Goal: Contribute content: Contribute content

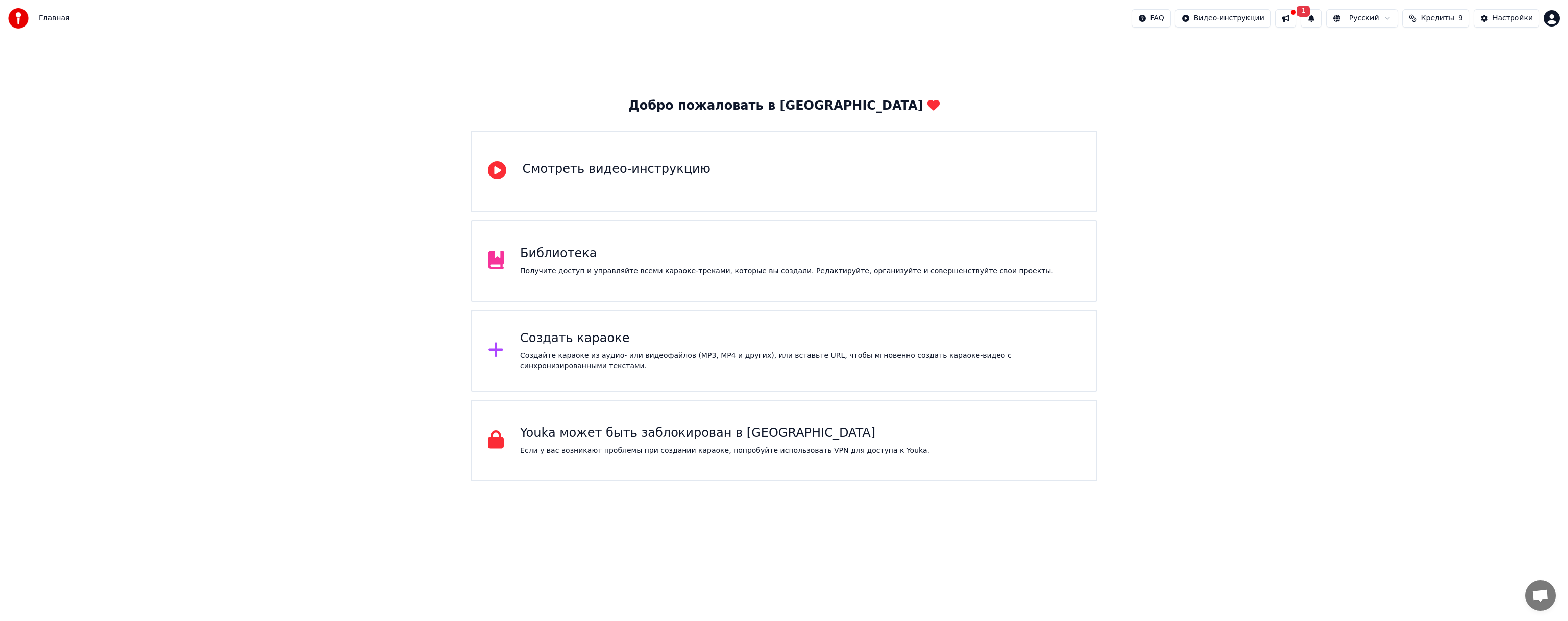
click at [1322, 18] on button "1" at bounding box center [1311, 18] width 21 height 18
click at [1297, 22] on button at bounding box center [1286, 18] width 21 height 18
click at [1311, 11] on span "1" at bounding box center [1304, 11] width 13 height 11
click at [967, 93] on div "Добро пожаловать в Youka Смотреть видео-инструкцию Библиотека Получите доступ и…" at bounding box center [784, 258] width 1568 height 445
click at [818, 271] on div "Получите доступ и управляйте всеми караоке-треками, которые вы создали. Редакти…" at bounding box center [786, 271] width 533 height 10
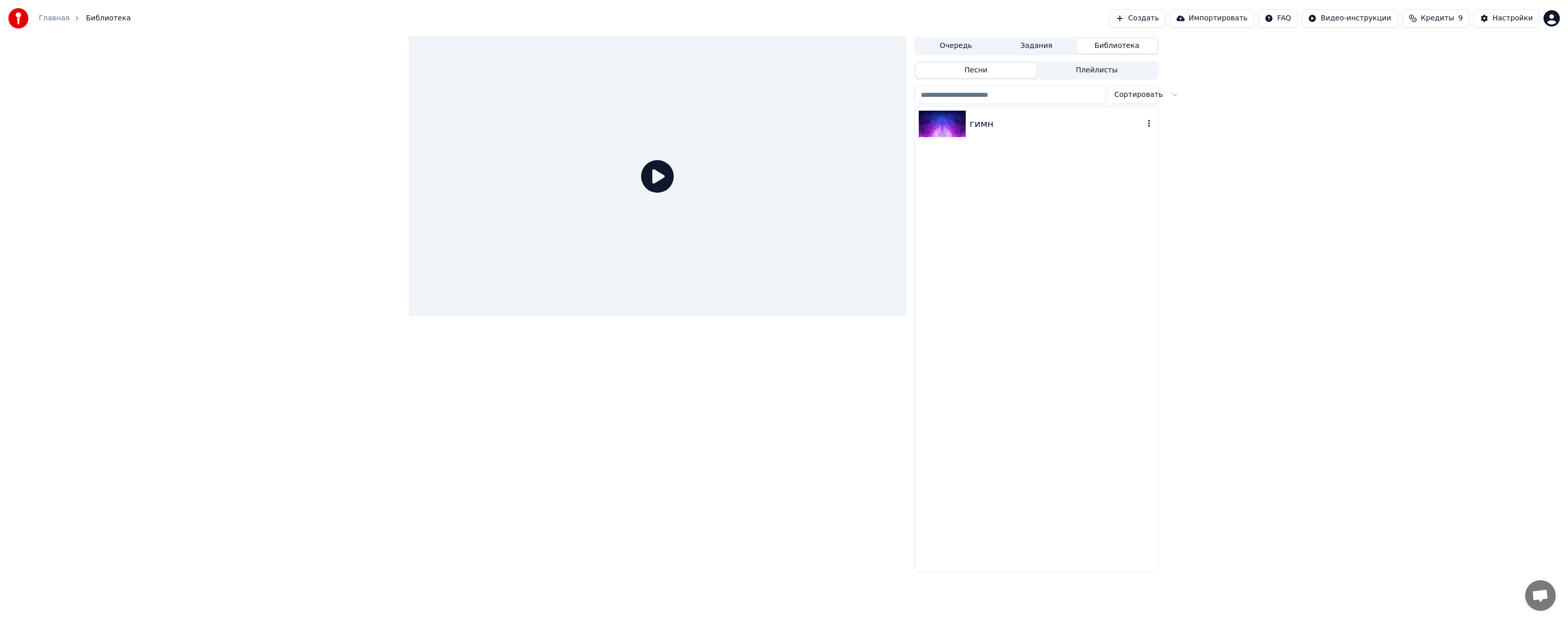
click at [998, 120] on div "гимн" at bounding box center [1057, 123] width 174 height 14
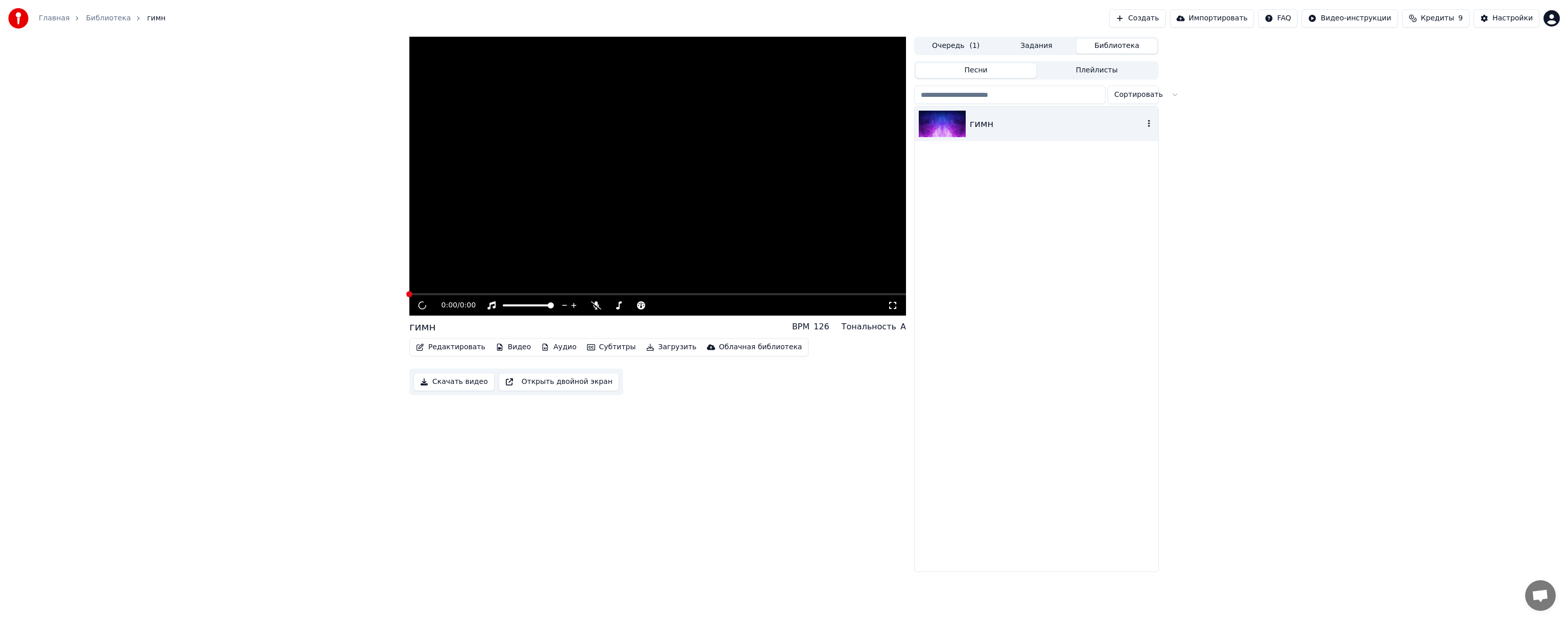
click at [998, 120] on div "гимн" at bounding box center [1057, 123] width 174 height 14
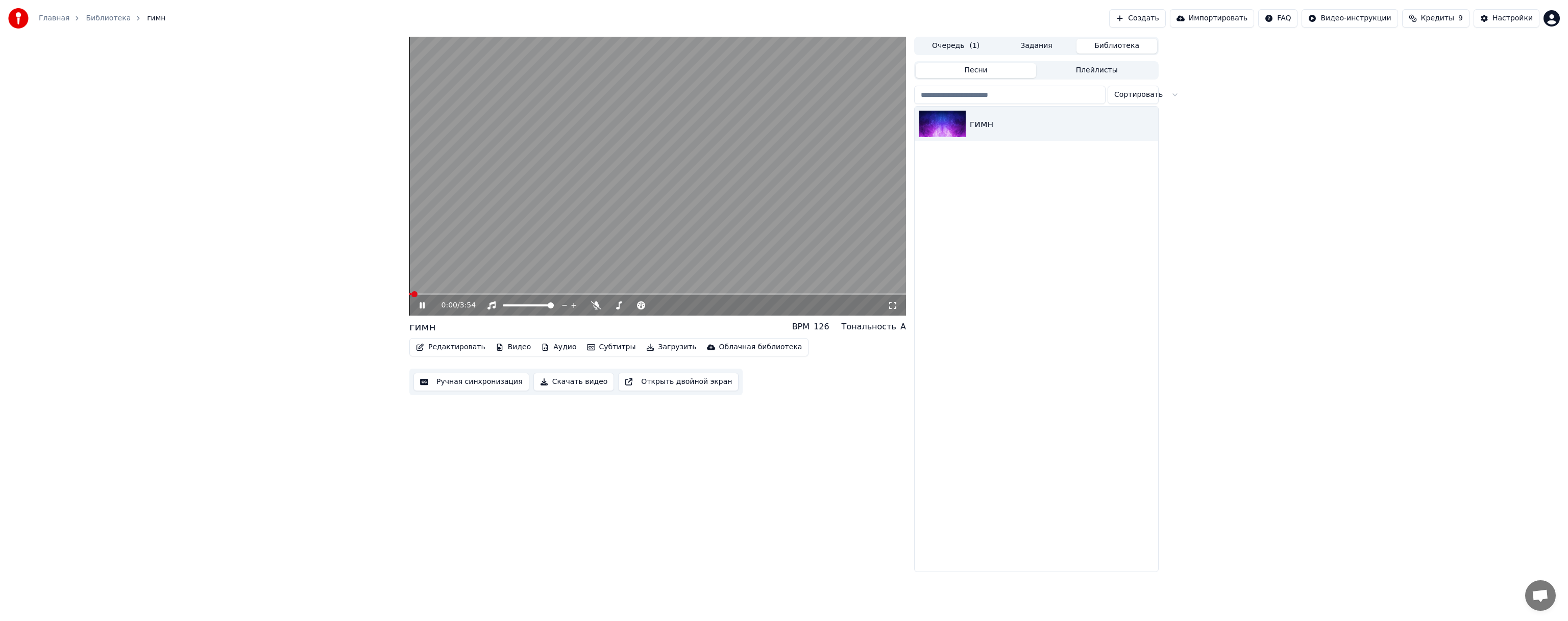
click at [467, 350] on button "Редактировать" at bounding box center [450, 347] width 77 height 14
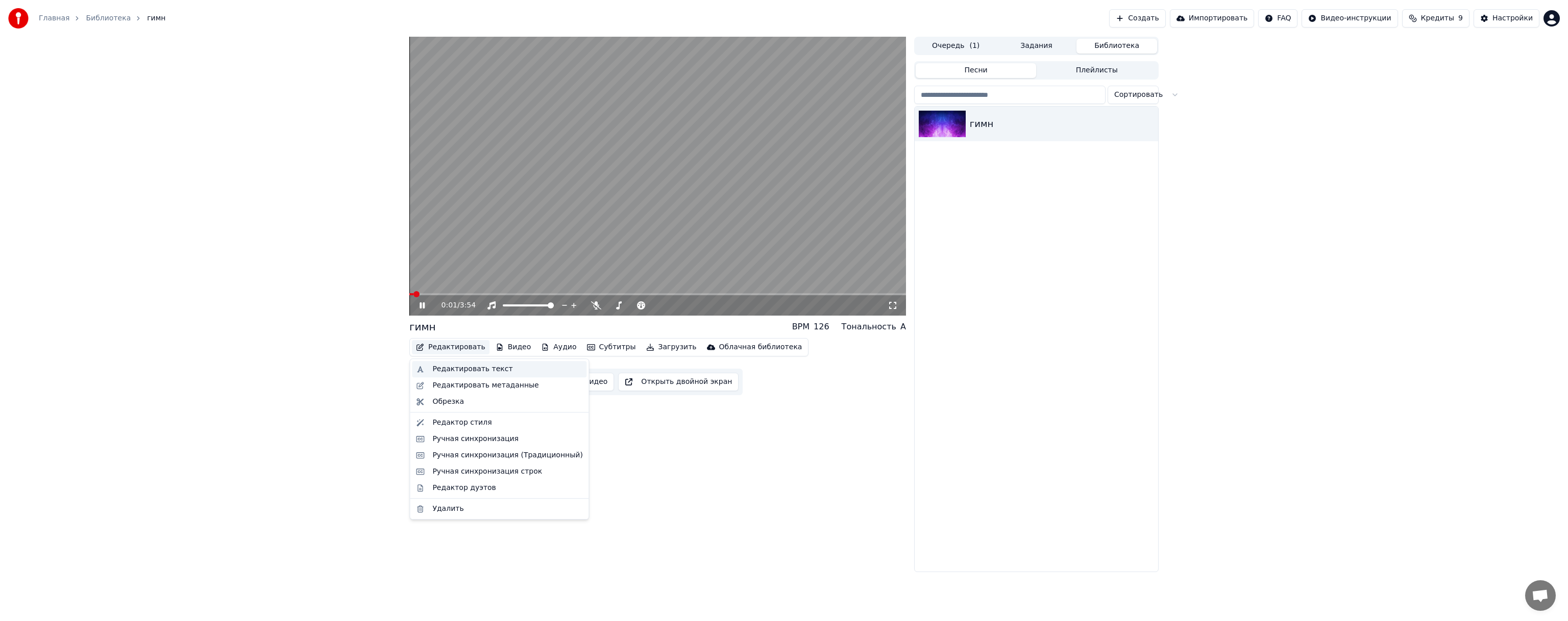
click at [464, 369] on div "Редактировать текст" at bounding box center [472, 369] width 80 height 10
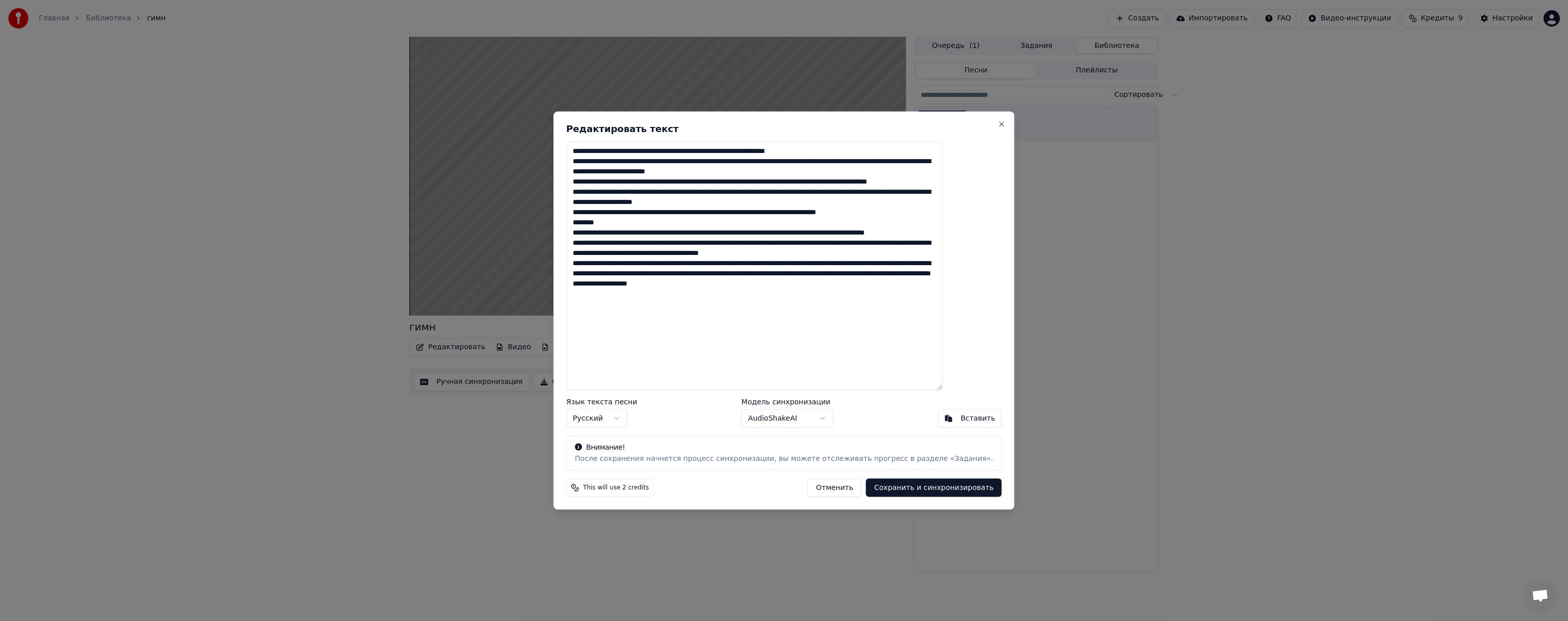
click at [634, 180] on textarea at bounding box center [754, 266] width 377 height 248
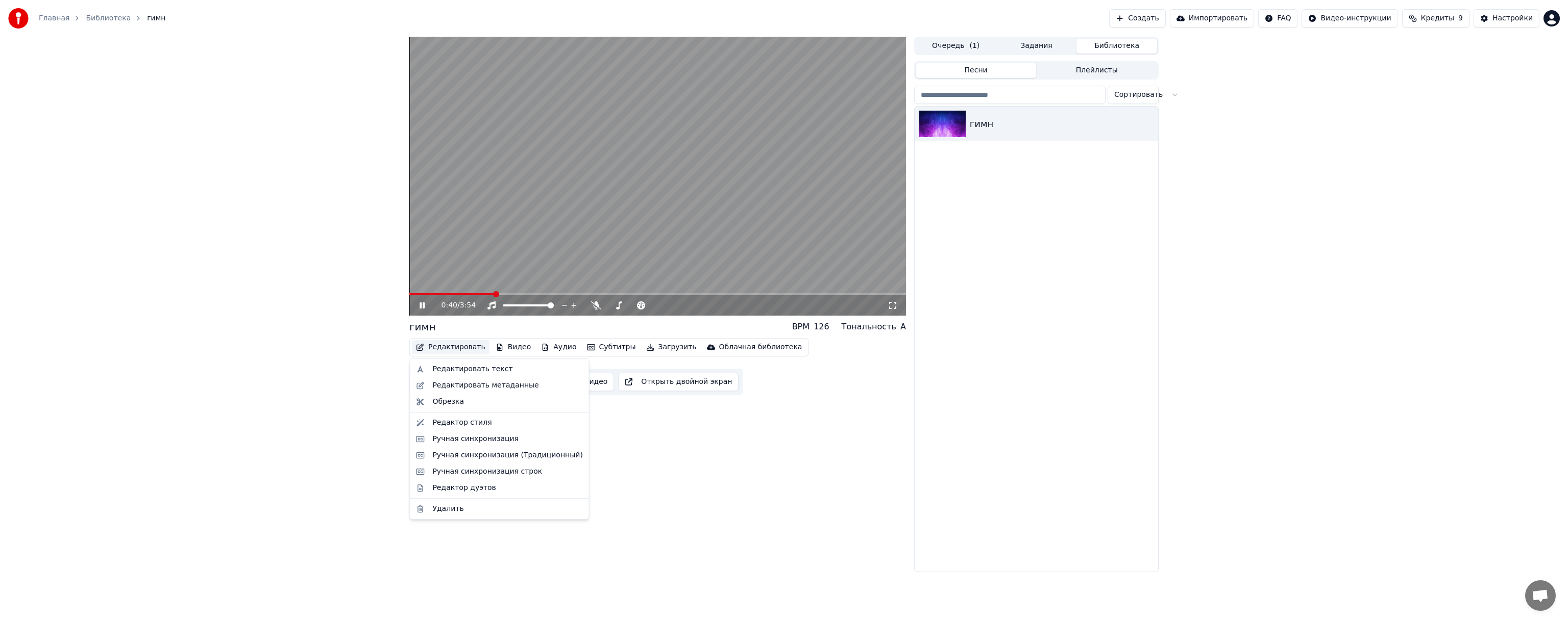
click at [461, 352] on button "Редактировать" at bounding box center [450, 347] width 77 height 14
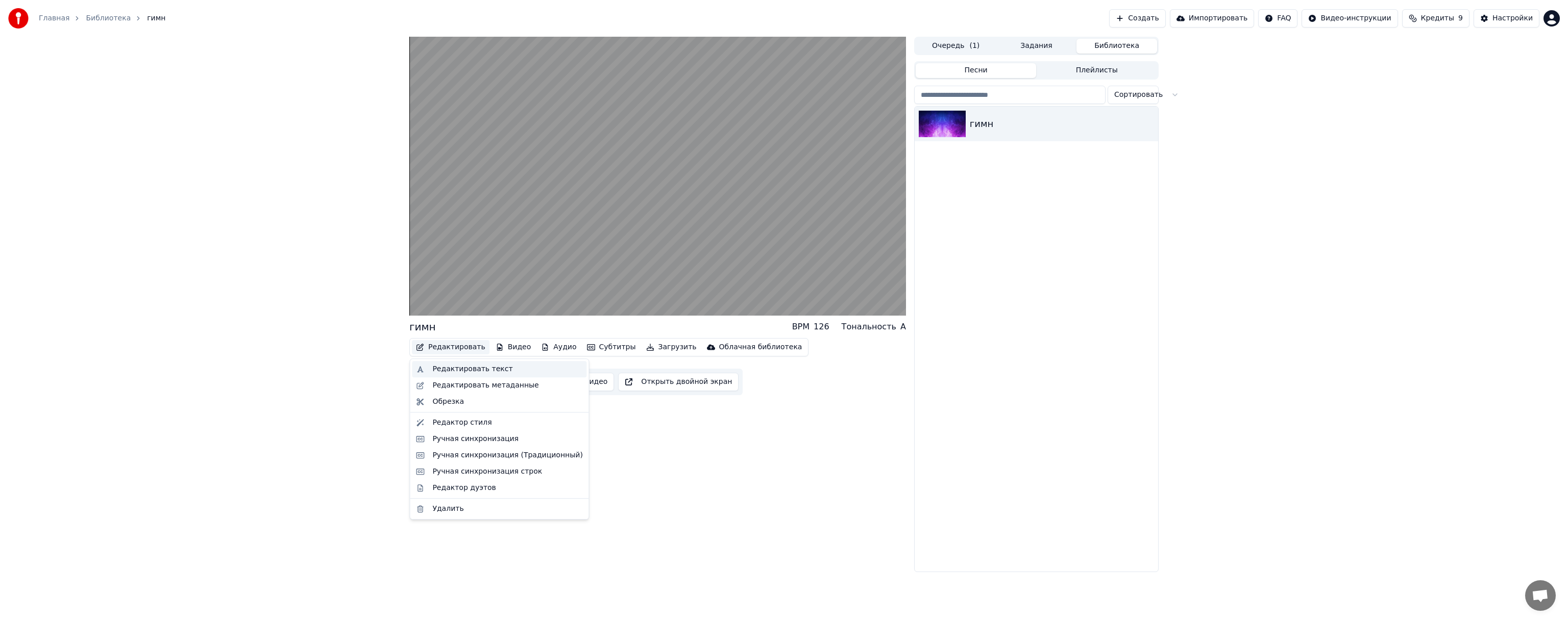
click at [498, 369] on div "Редактировать текст" at bounding box center [472, 369] width 80 height 10
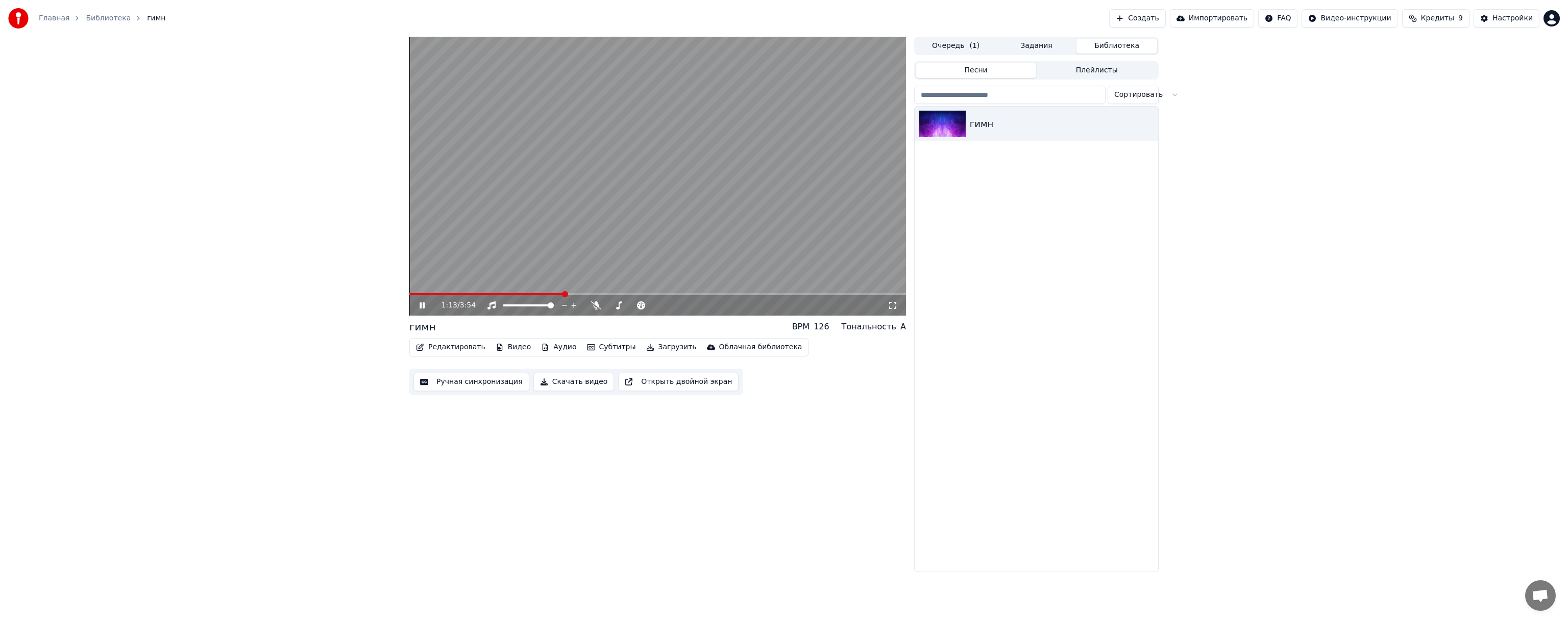
click at [505, 190] on video at bounding box center [658, 176] width 497 height 279
click at [453, 347] on button "Редактировать" at bounding box center [450, 347] width 77 height 14
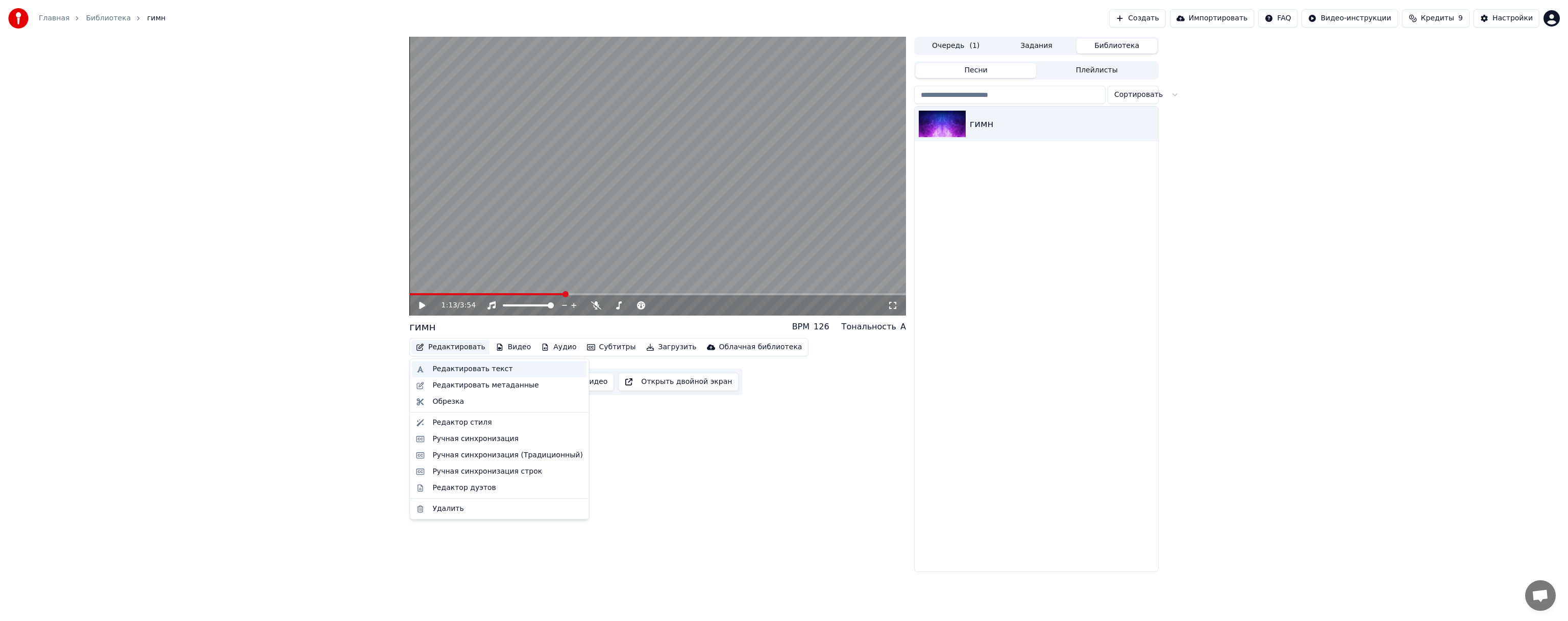
click at [457, 364] on div "Редактировать текст" at bounding box center [472, 369] width 80 height 10
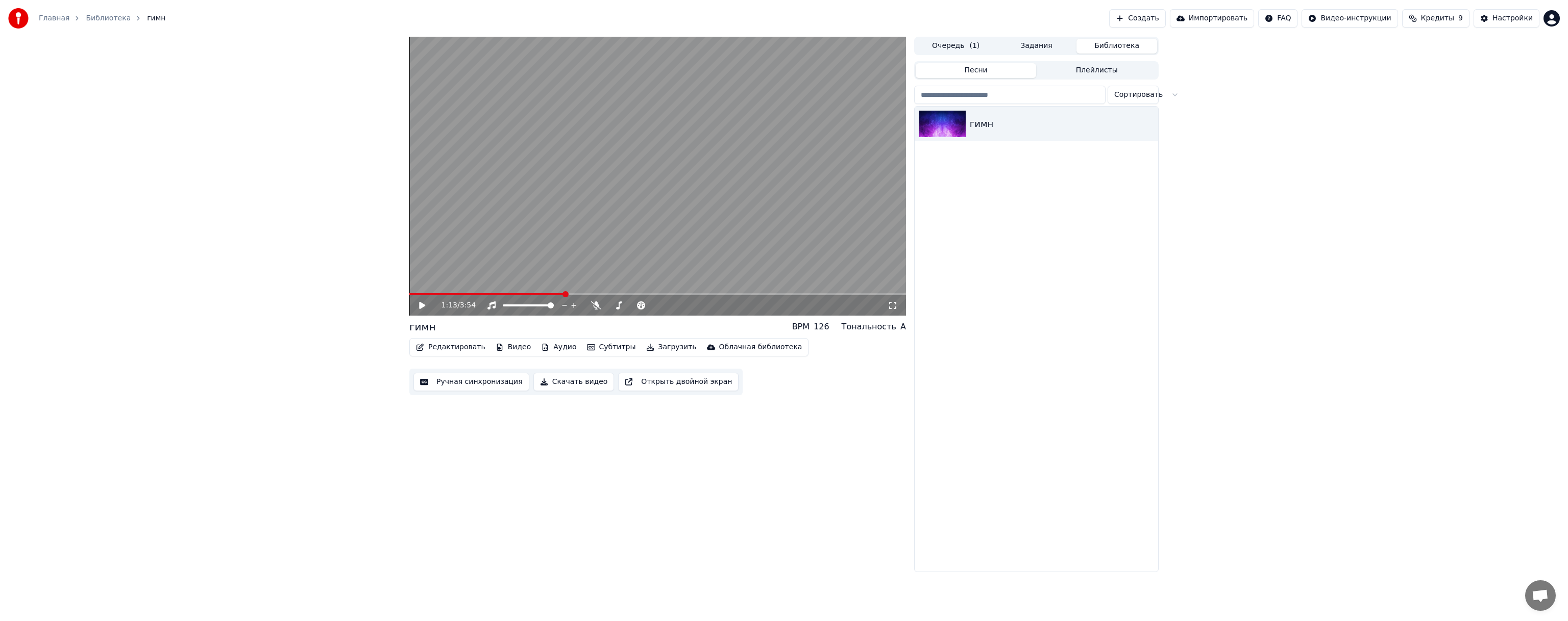
click at [460, 345] on button "Редактировать" at bounding box center [450, 347] width 77 height 14
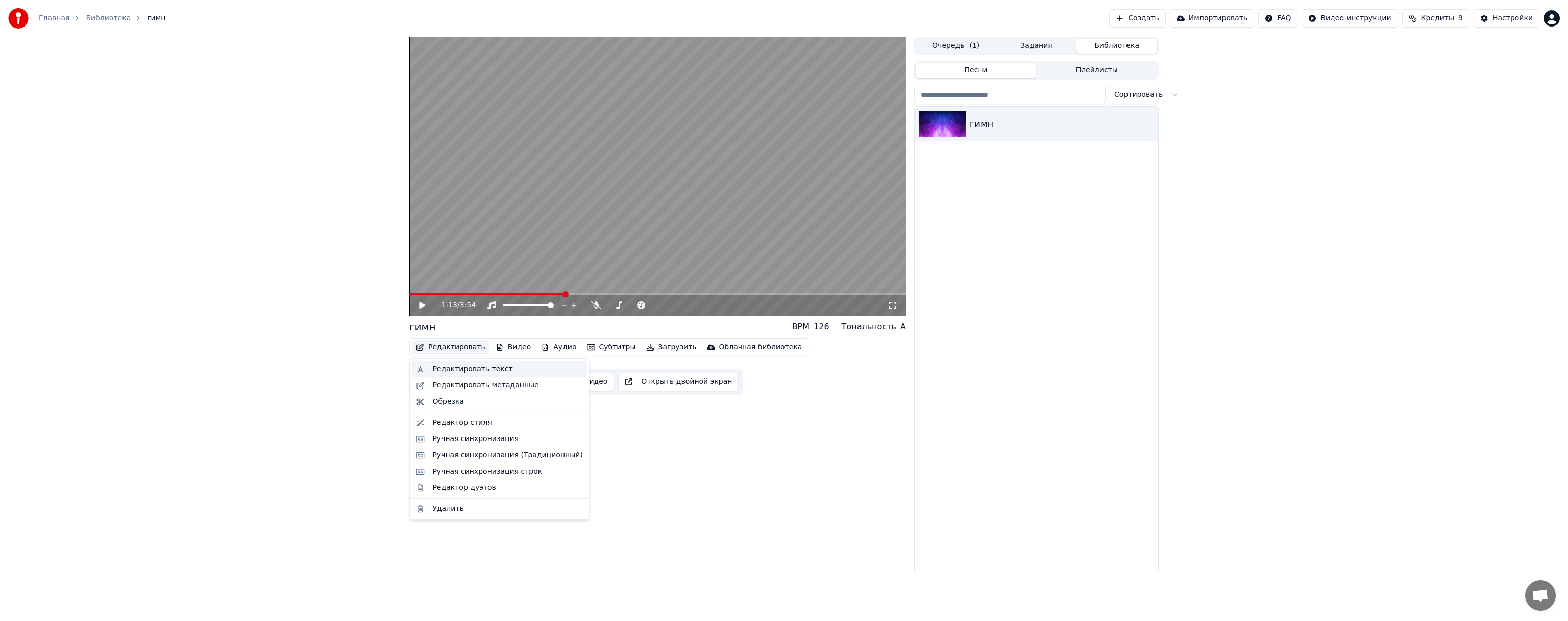
click at [453, 366] on div "Редактировать текст" at bounding box center [472, 369] width 80 height 10
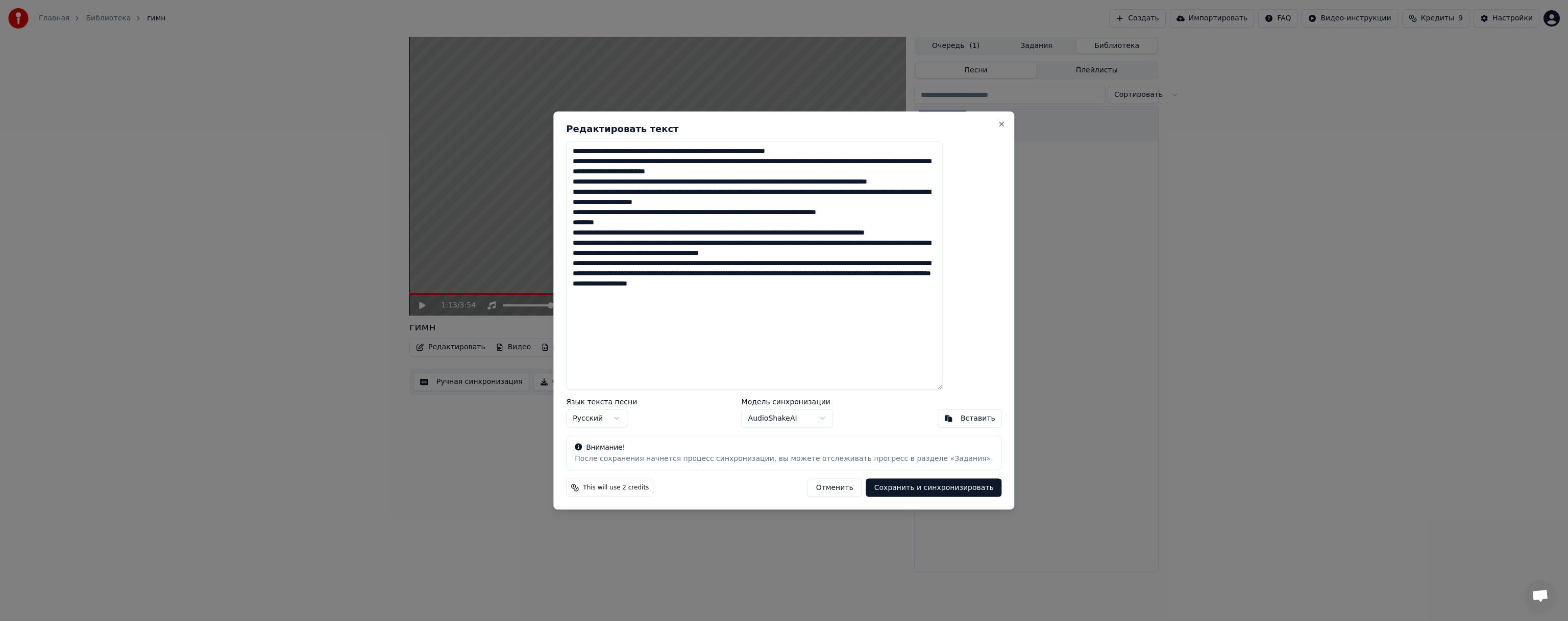
click at [816, 152] on textarea at bounding box center [754, 266] width 377 height 248
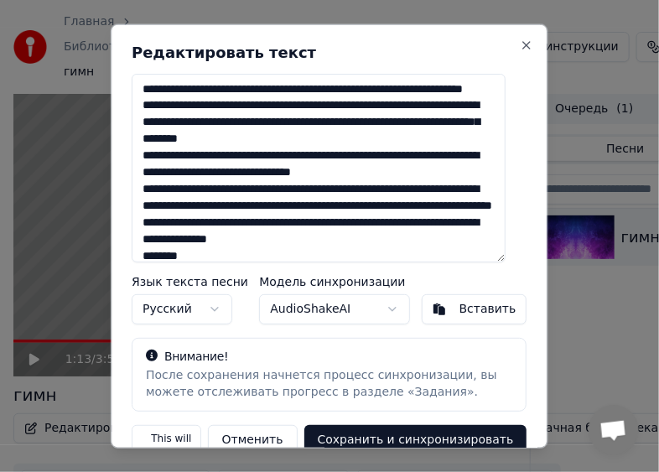
click at [363, 137] on textarea at bounding box center [319, 167] width 374 height 189
click at [204, 189] on textarea at bounding box center [319, 167] width 374 height 189
click at [272, 242] on textarea at bounding box center [319, 167] width 374 height 189
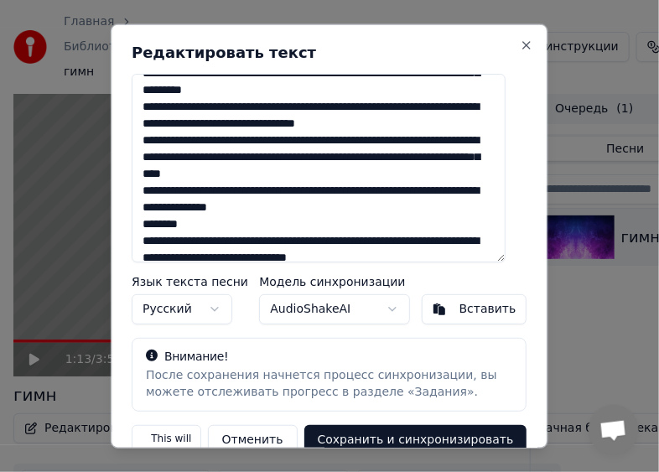
scroll to position [84, 0]
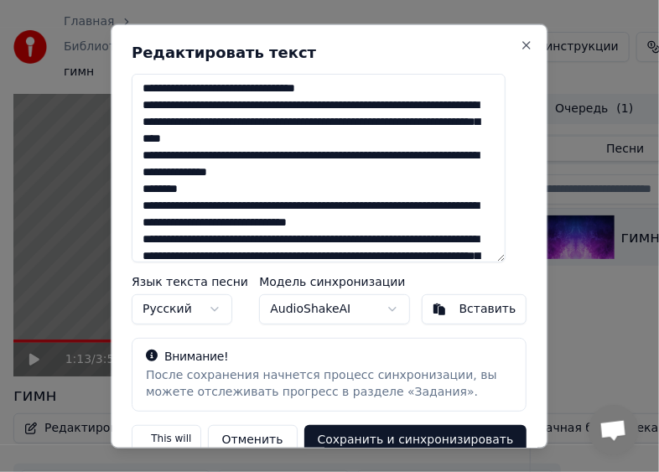
click at [238, 187] on textarea at bounding box center [319, 167] width 374 height 189
click at [259, 202] on textarea at bounding box center [319, 167] width 374 height 189
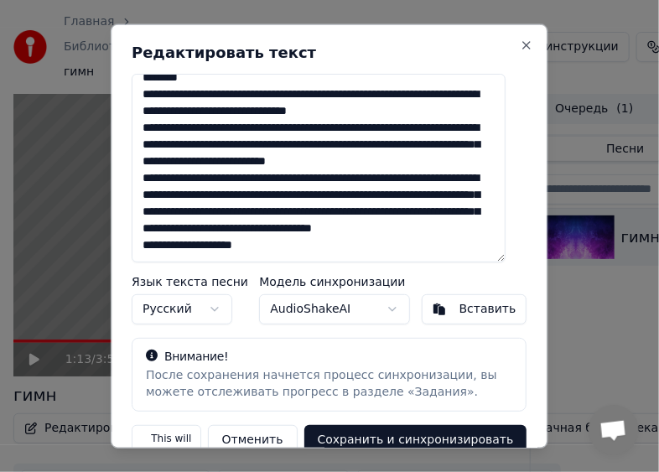
scroll to position [252, 0]
click at [205, 91] on textarea at bounding box center [319, 167] width 374 height 189
click at [333, 160] on textarea at bounding box center [319, 167] width 374 height 189
click at [304, 174] on textarea at bounding box center [319, 167] width 374 height 189
click at [207, 187] on textarea at bounding box center [319, 167] width 374 height 189
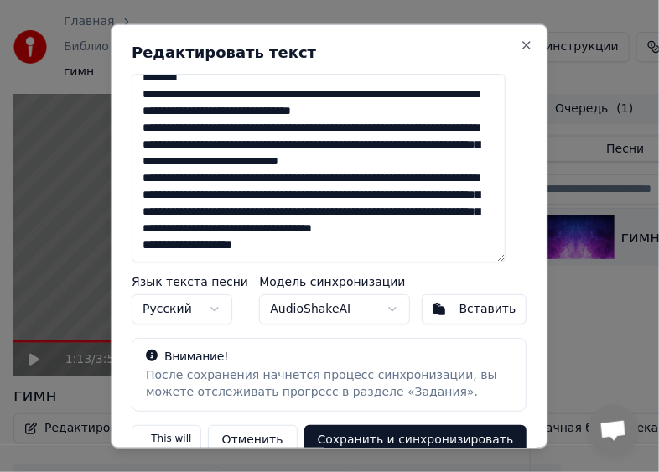
click at [302, 223] on textarea at bounding box center [319, 167] width 374 height 189
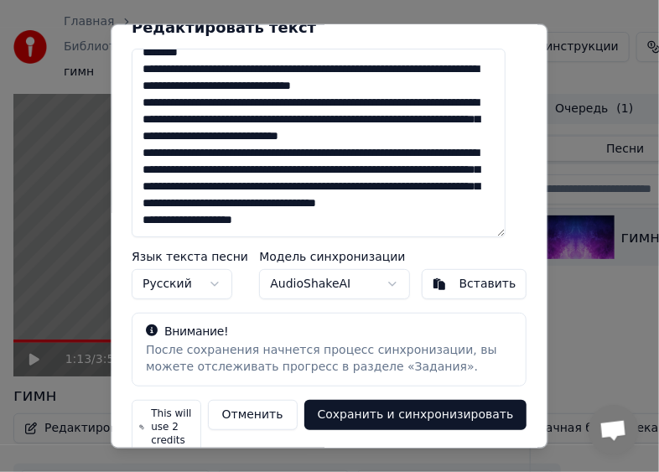
scroll to position [50, 0]
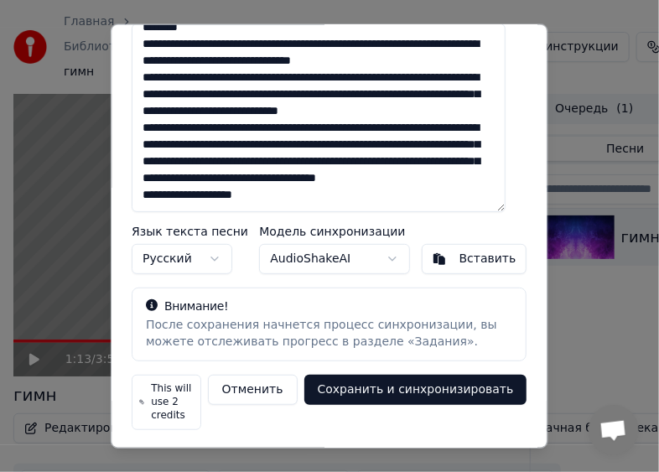
click at [371, 383] on button "Сохранить и синхронизировать" at bounding box center [415, 389] width 223 height 30
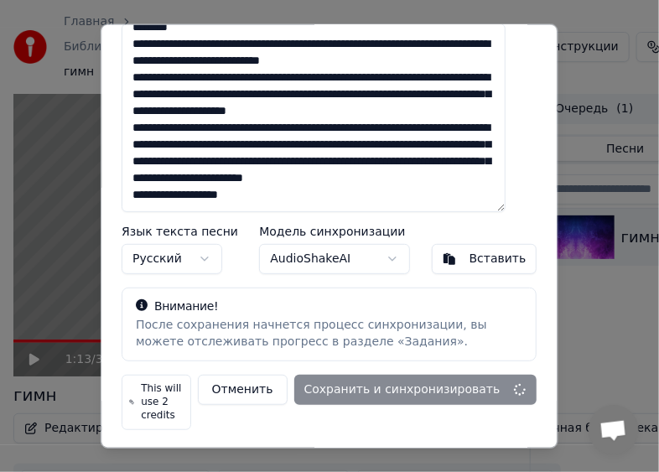
type textarea "**********"
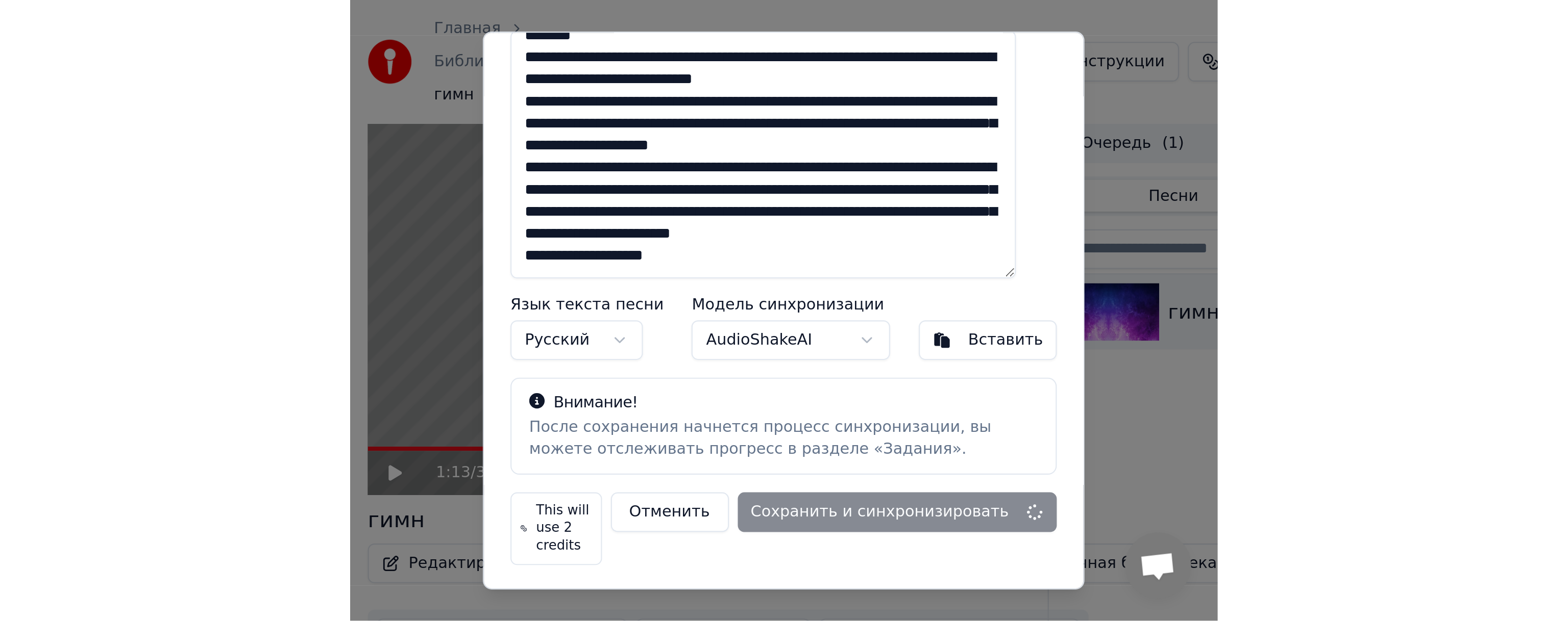
scroll to position [169, 0]
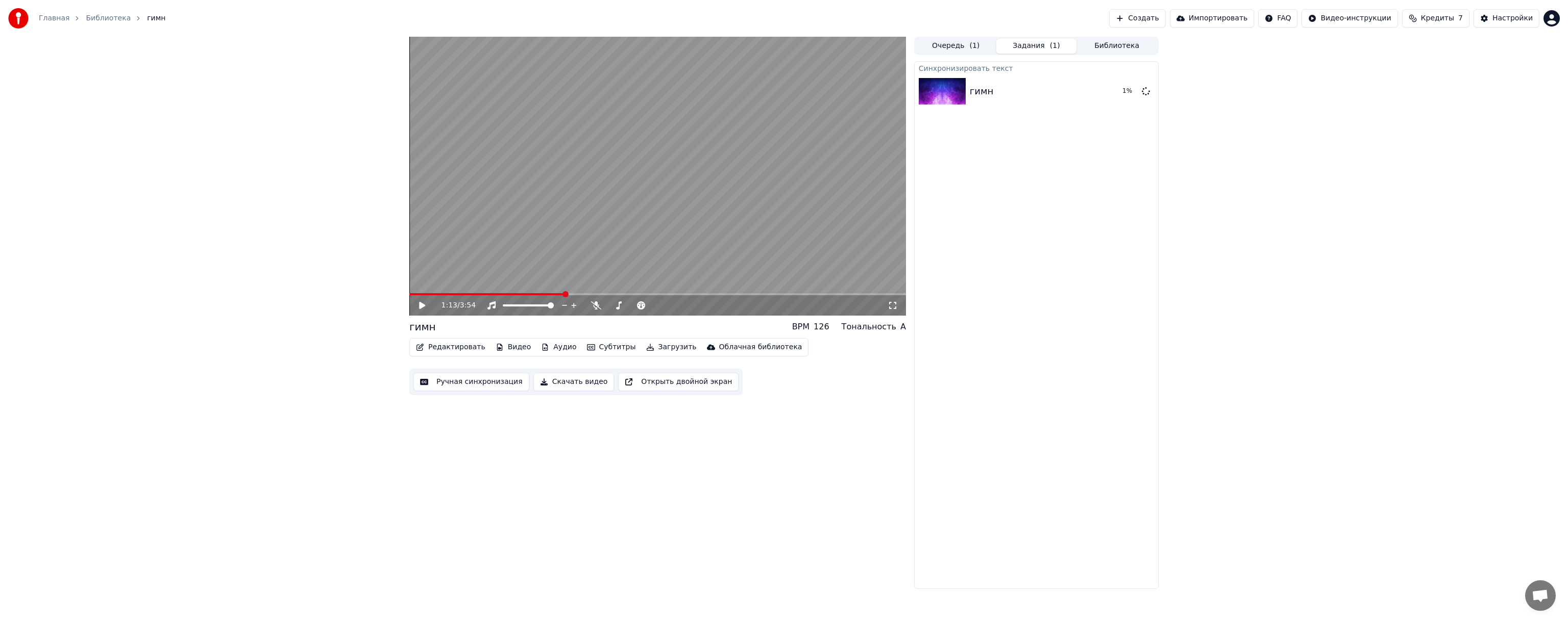
click at [457, 294] on span at bounding box center [487, 294] width 155 height 2
click at [472, 292] on video at bounding box center [658, 176] width 497 height 279
click at [598, 305] on icon at bounding box center [596, 305] width 10 height 8
click at [465, 349] on button "Редактировать" at bounding box center [450, 347] width 77 height 14
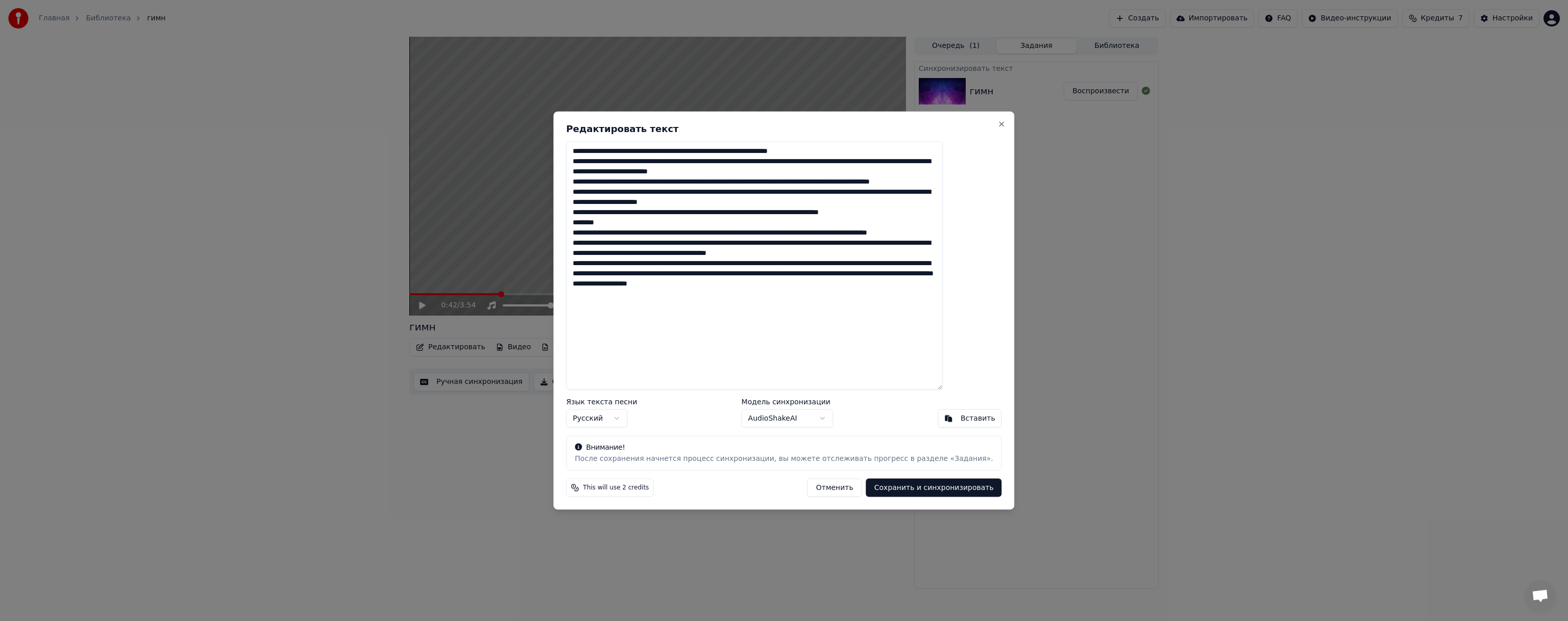
click at [893, 495] on button "Сохранить и синхронизировать" at bounding box center [934, 488] width 136 height 18
type textarea "**********"
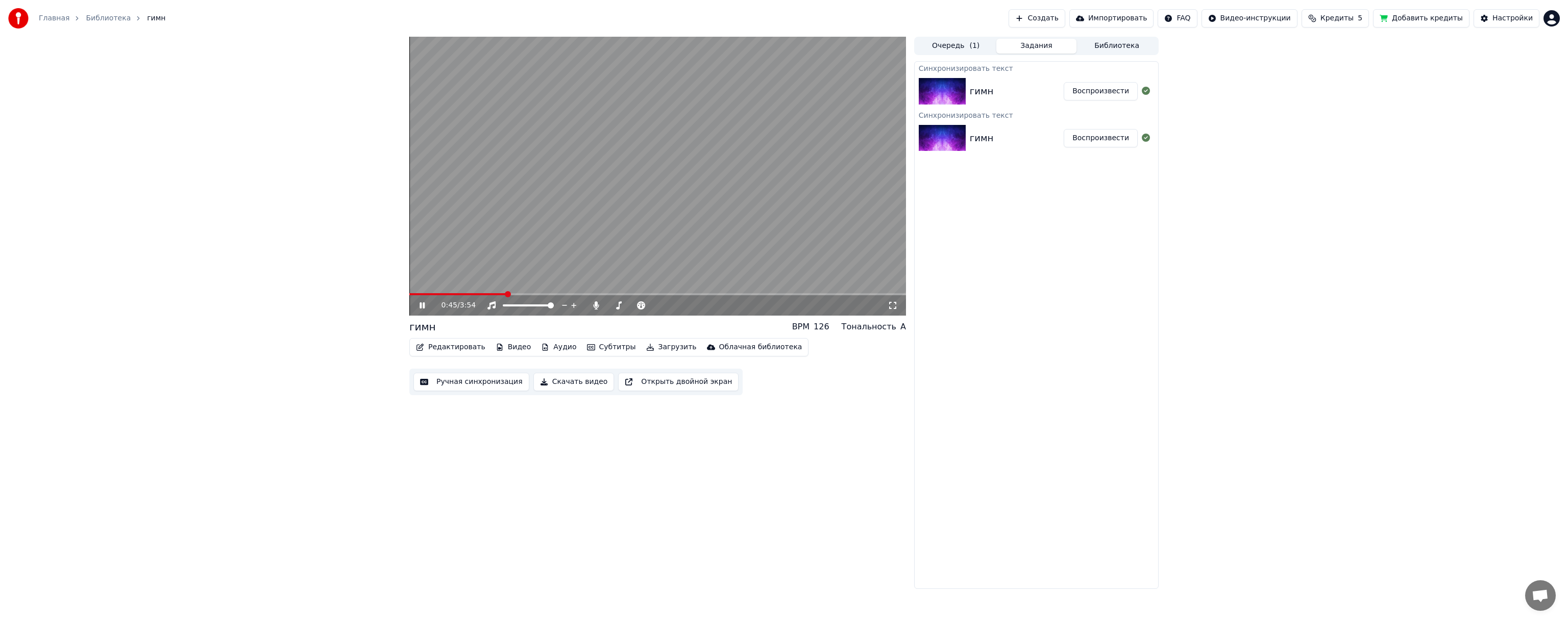
click at [646, 99] on video at bounding box center [658, 176] width 497 height 279
click at [1023, 90] on div "гимн" at bounding box center [1017, 91] width 94 height 14
click at [1087, 90] on button "Воспроизвести" at bounding box center [1101, 91] width 74 height 18
click at [457, 294] on span at bounding box center [658, 294] width 497 height 2
click at [479, 293] on span at bounding box center [477, 294] width 6 height 6
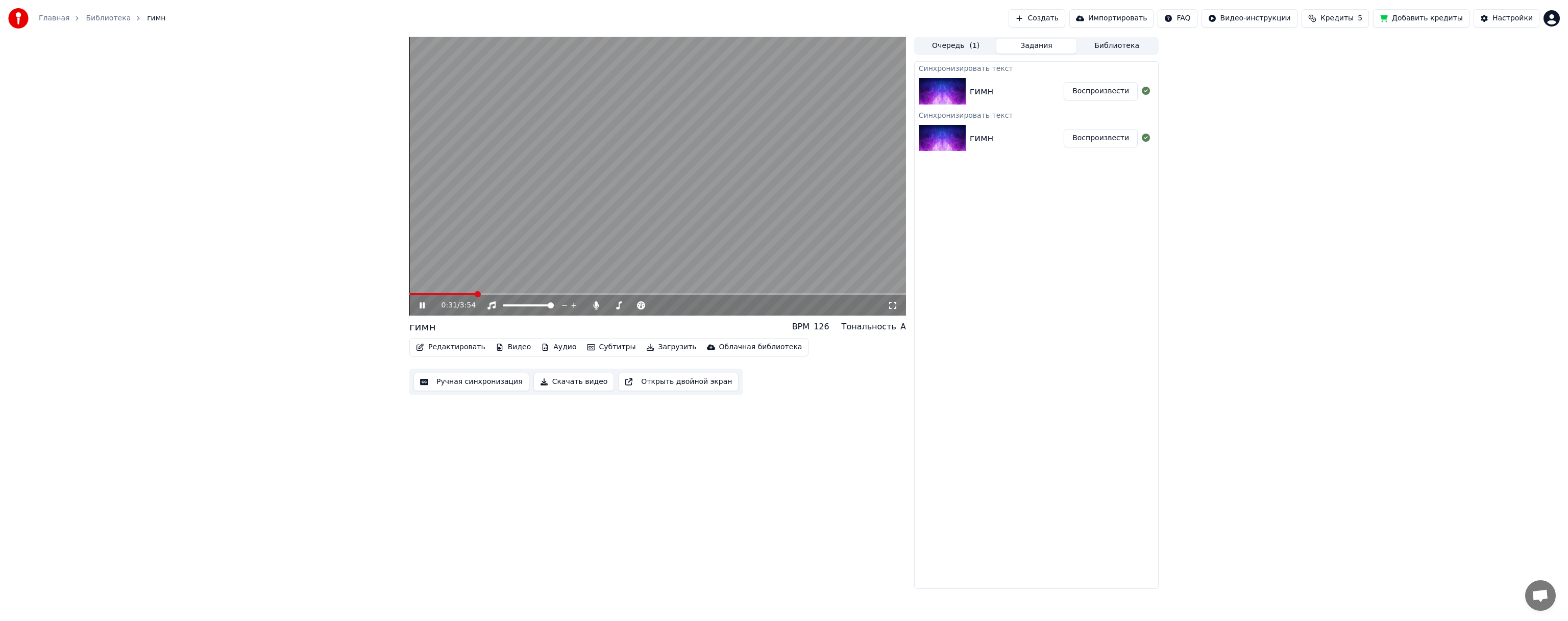
click at [486, 293] on video at bounding box center [658, 176] width 497 height 279
click at [422, 307] on icon at bounding box center [422, 305] width 6 height 7
click at [766, 158] on video at bounding box center [658, 176] width 497 height 279
click at [492, 384] on button "Ручная синхронизация" at bounding box center [471, 382] width 116 height 18
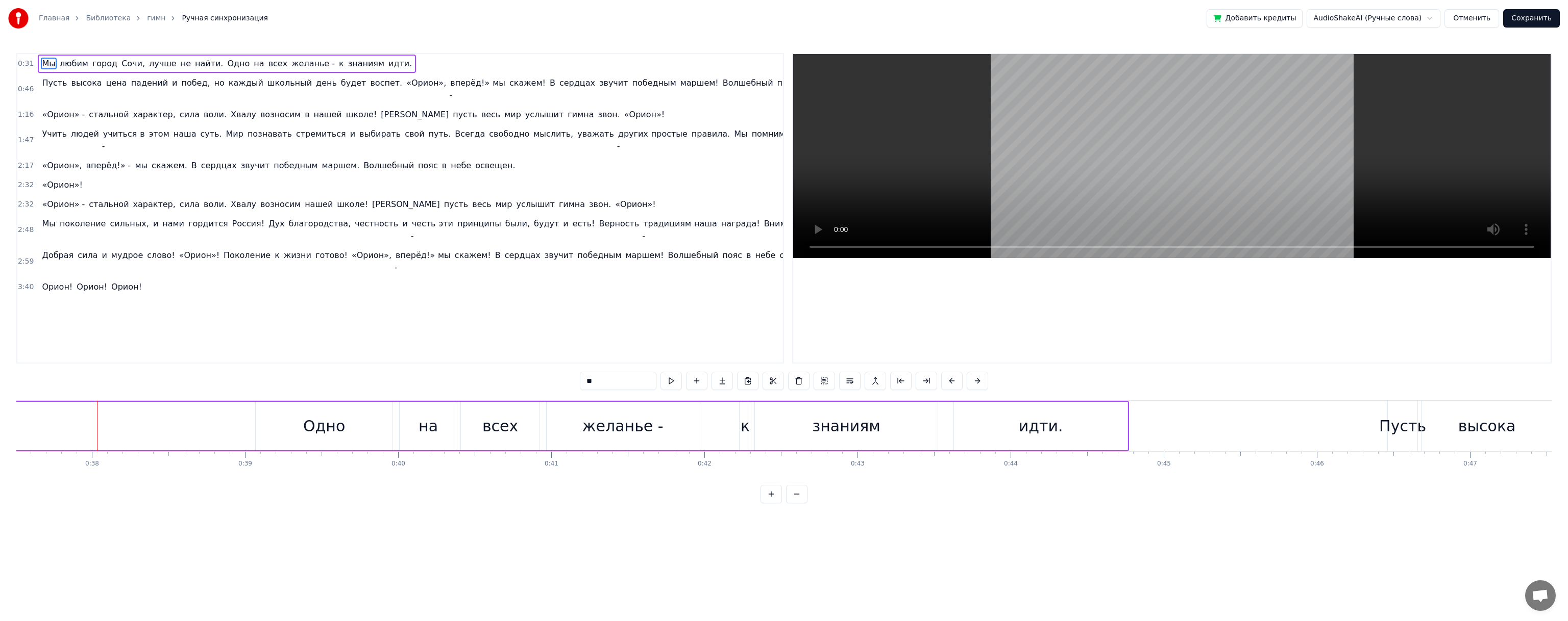
scroll to position [0, 5772]
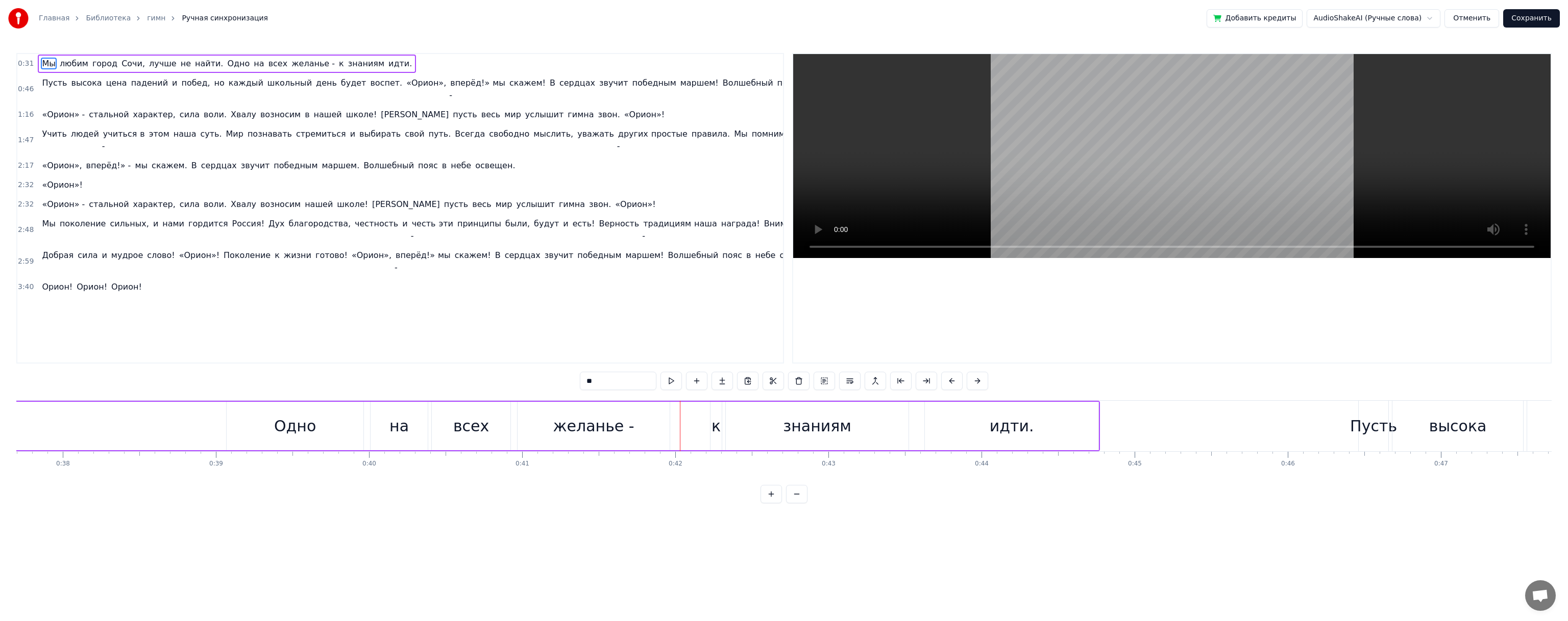
click at [298, 64] on div "Мы любим город [GEOGRAPHIC_DATA], лучше не найти. Одно на всех желанье - к знан…" at bounding box center [226, 64] width 378 height 18
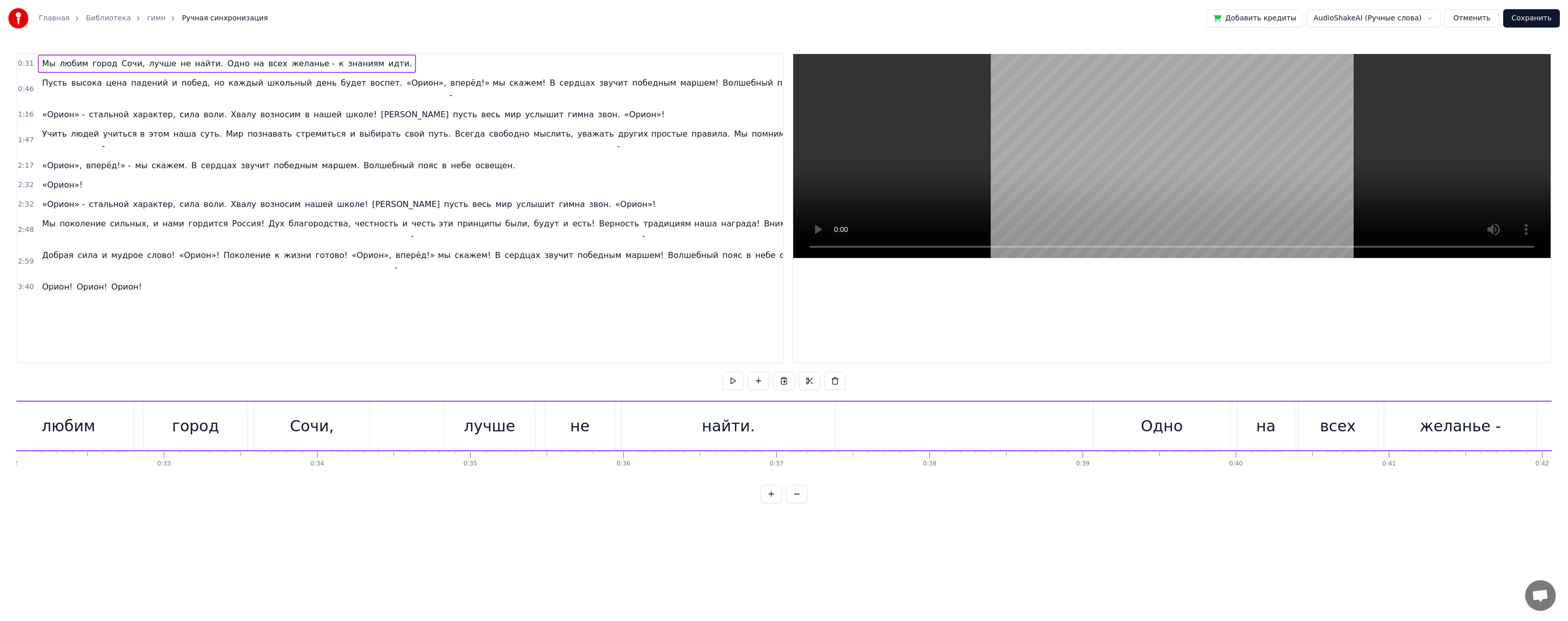
click at [298, 64] on div "Мы любим город [GEOGRAPHIC_DATA], лучше не найти. Одно на всех желанье - к знан…" at bounding box center [226, 64] width 378 height 18
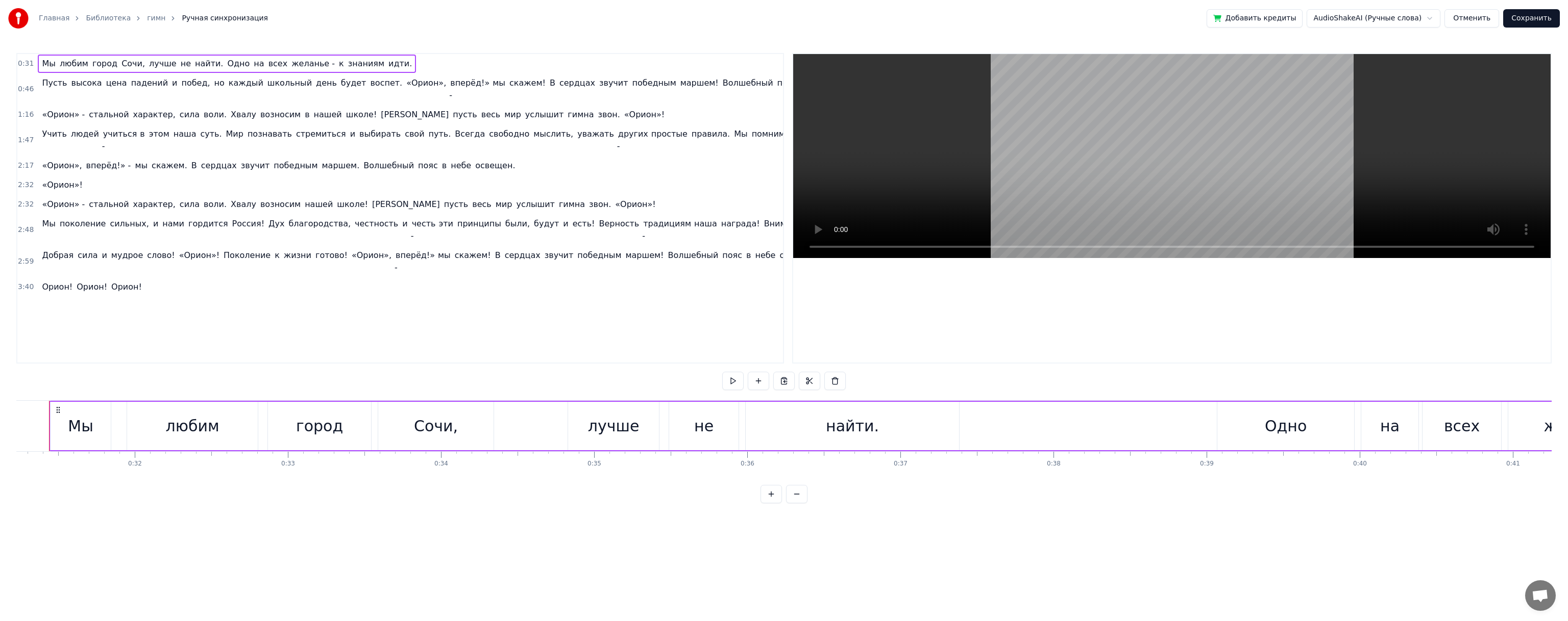
click at [298, 64] on div "Мы любим город [GEOGRAPHIC_DATA], лучше не найти. Одно на всех желанье - к знан…" at bounding box center [226, 64] width 378 height 18
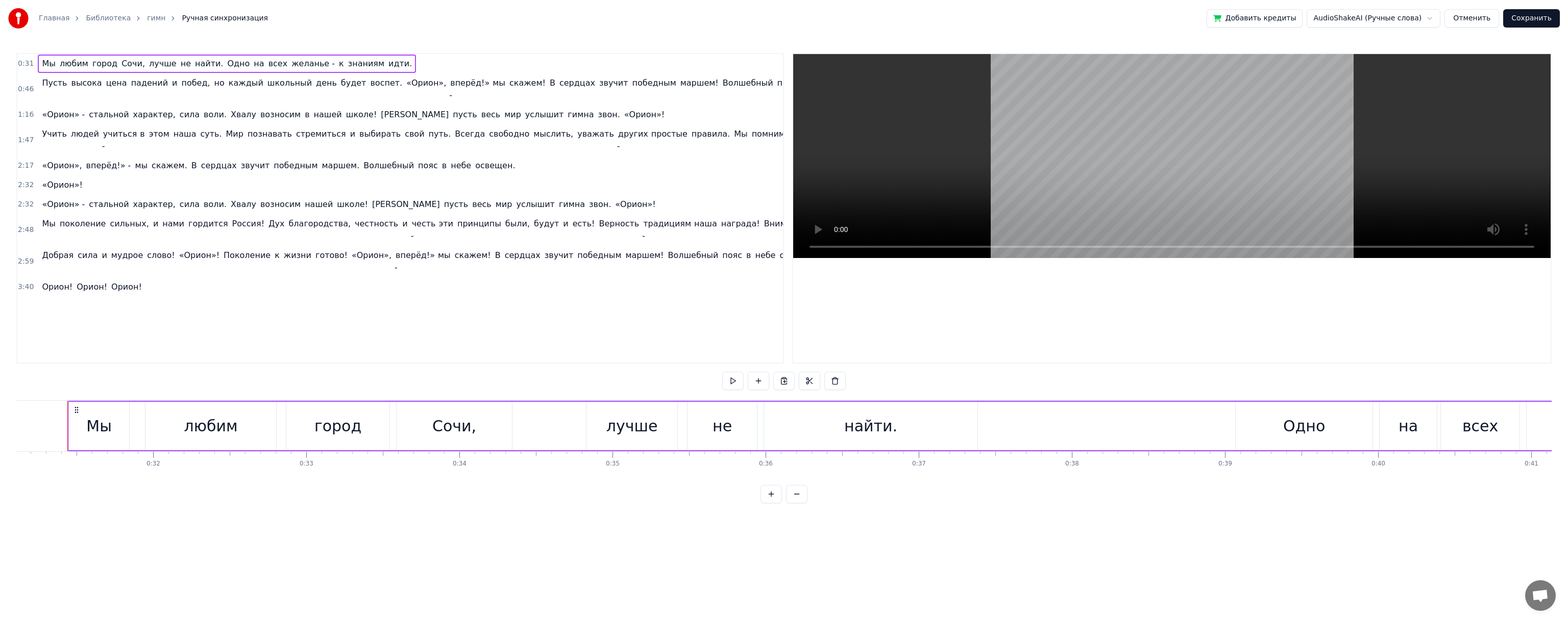
click at [347, 64] on span "знаниям" at bounding box center [366, 63] width 38 height 12
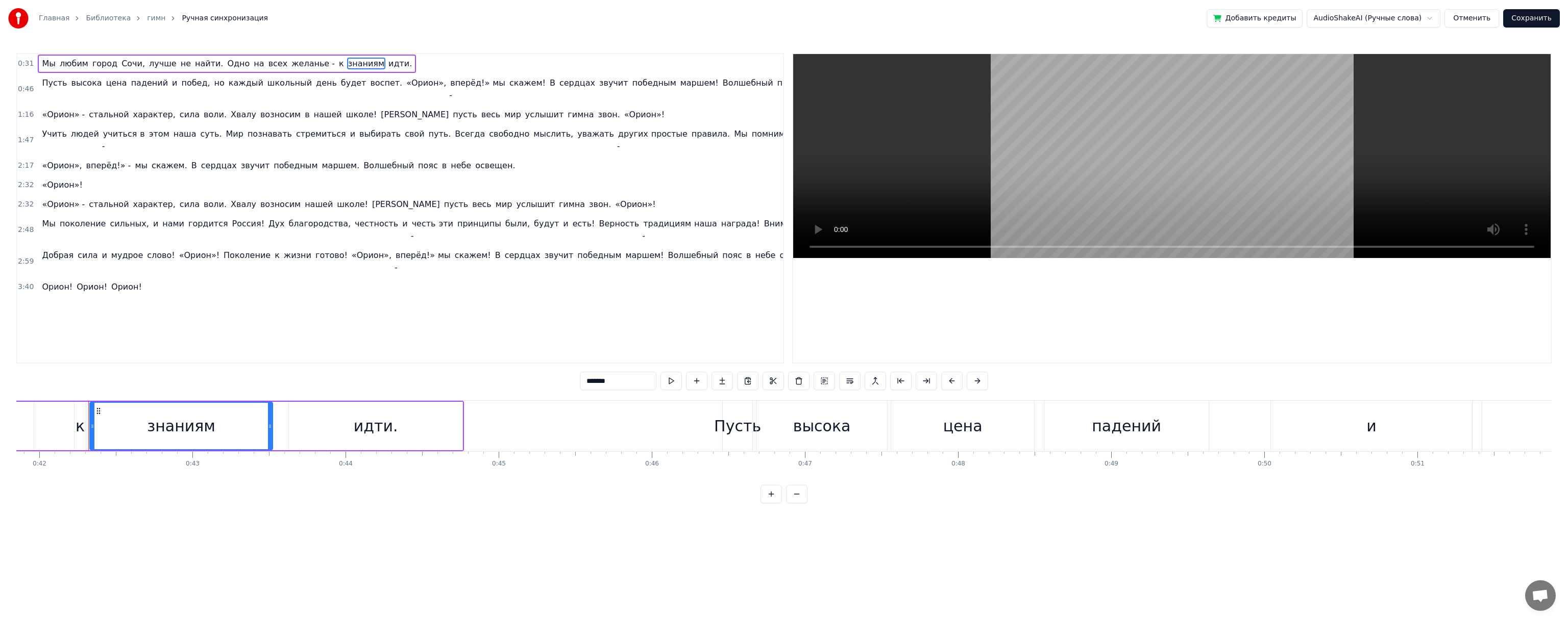
scroll to position [0, 6429]
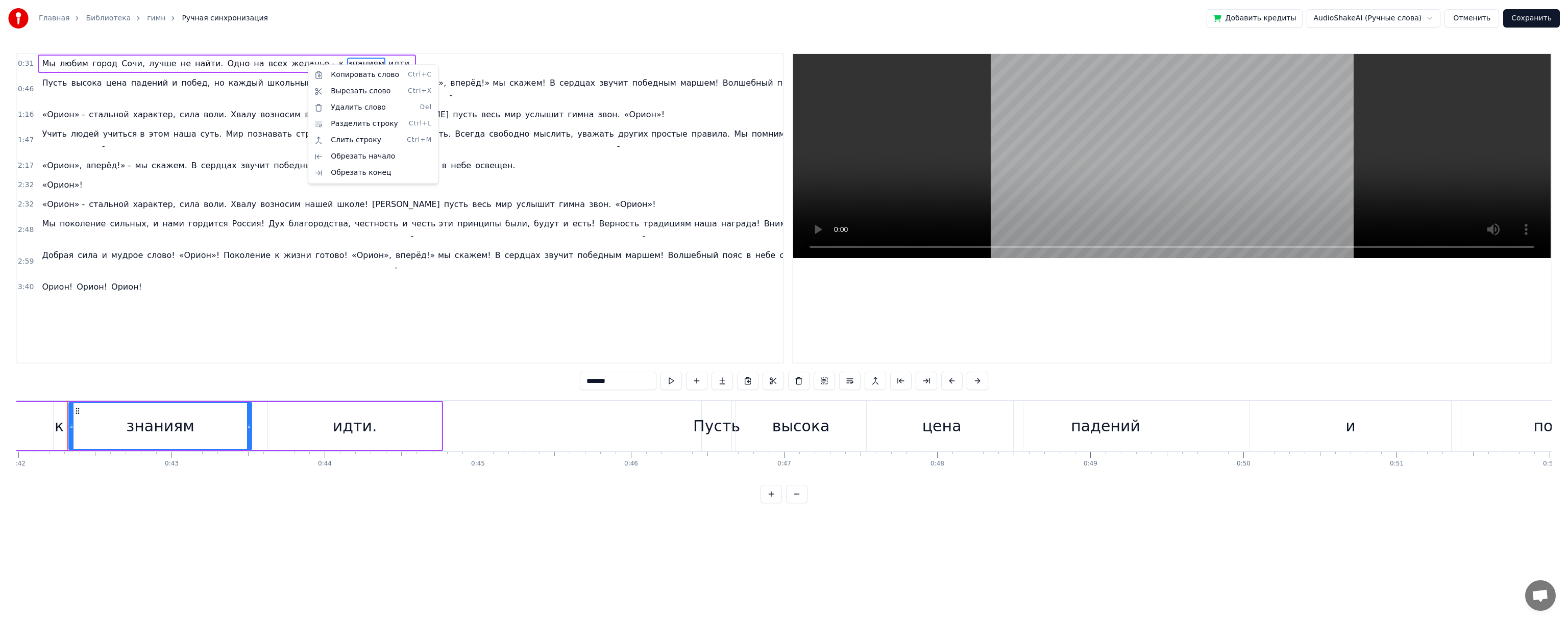
click at [1486, 18] on html "Главная Библиотека гимн Ручная синхронизация Добавить кредиты AudioShakeAI (Руч…" at bounding box center [784, 260] width 1568 height 519
click at [1475, 18] on button "Отменить" at bounding box center [1472, 18] width 55 height 18
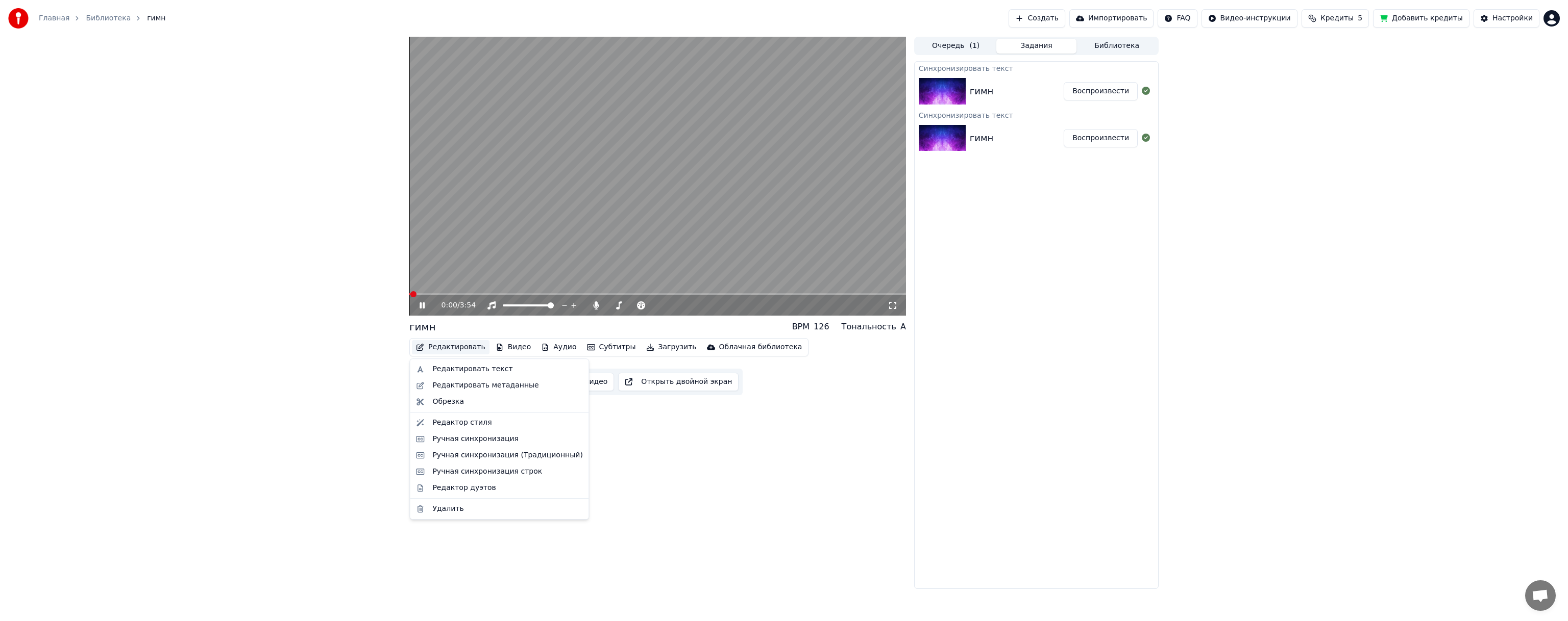
click at [439, 351] on button "Редактировать" at bounding box center [450, 347] width 77 height 14
click at [453, 367] on div "Редактировать текст" at bounding box center [472, 369] width 80 height 10
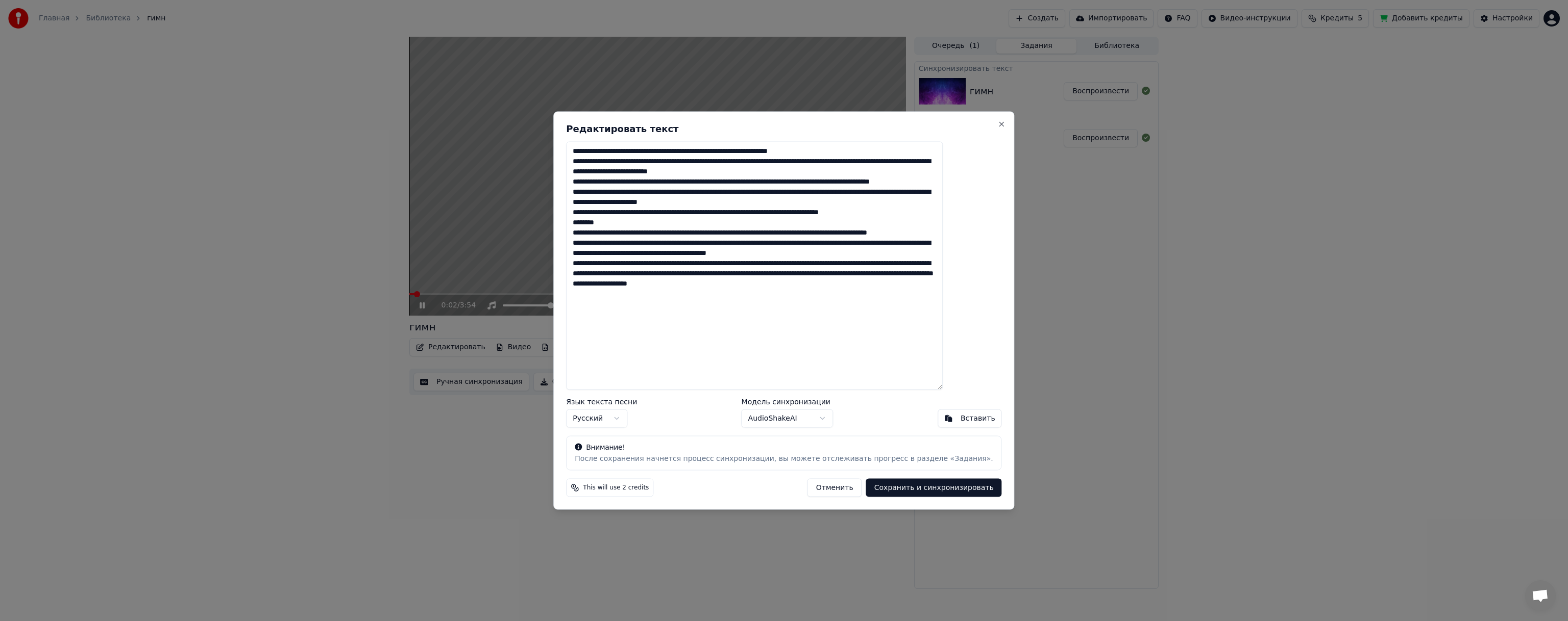
click at [754, 184] on textarea at bounding box center [754, 266] width 377 height 248
click at [831, 484] on button "Отменить" at bounding box center [835, 488] width 55 height 18
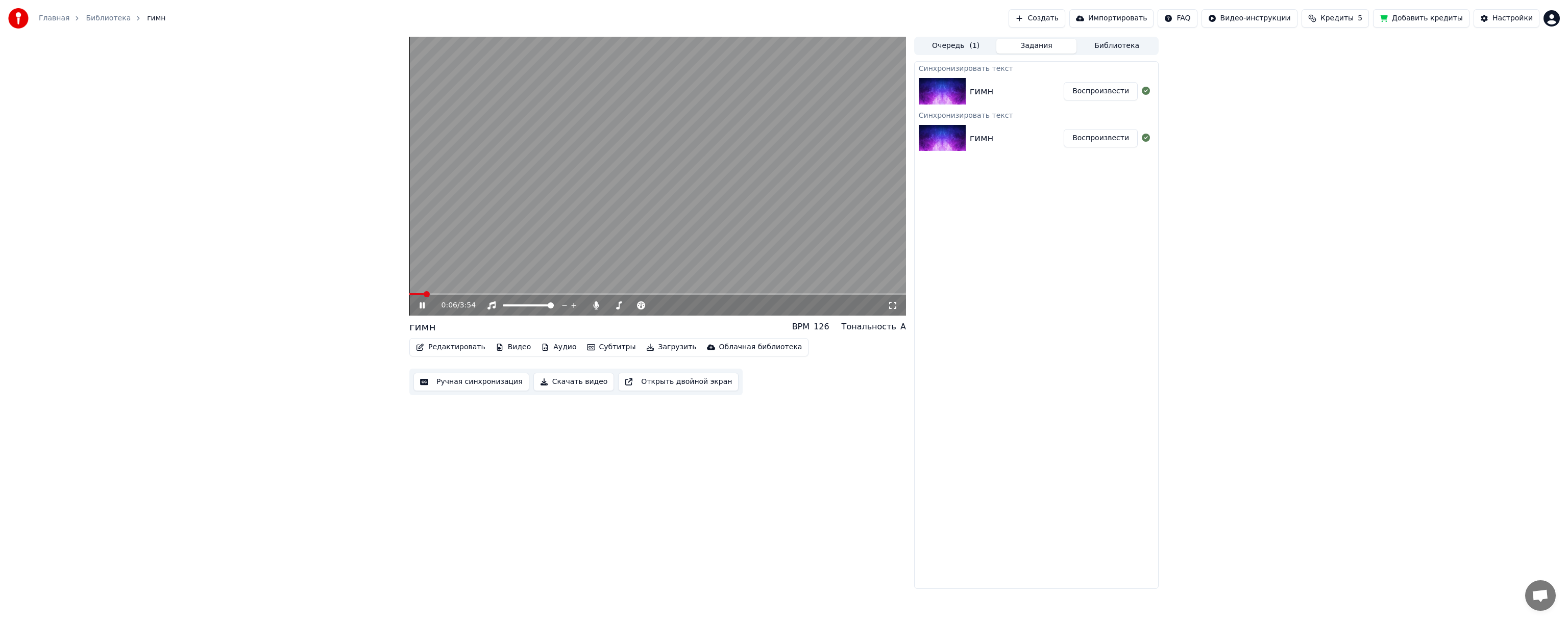
click at [551, 84] on video at bounding box center [658, 176] width 497 height 279
click at [106, 14] on link "Библиотека" at bounding box center [108, 18] width 45 height 10
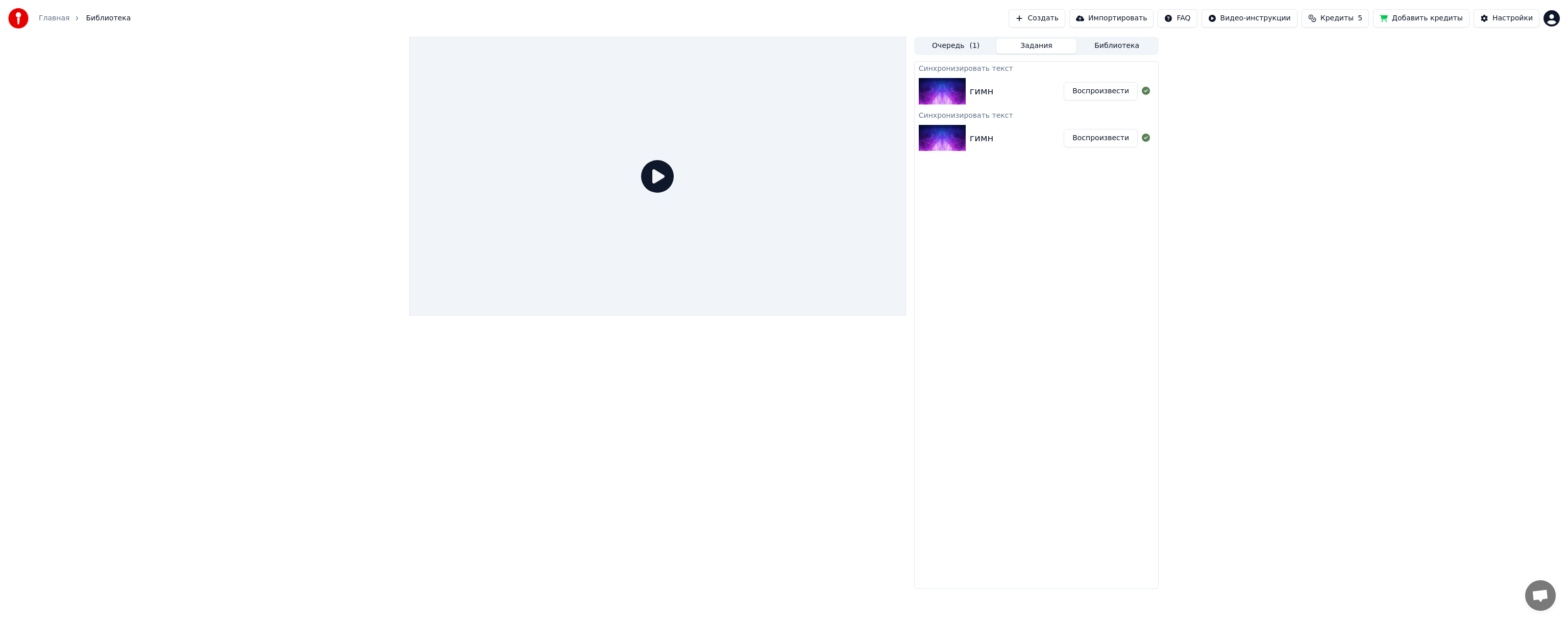
click at [37, 16] on div "Главная Библиотека" at bounding box center [69, 18] width 122 height 21
click at [55, 18] on link "Главная" at bounding box center [54, 18] width 30 height 10
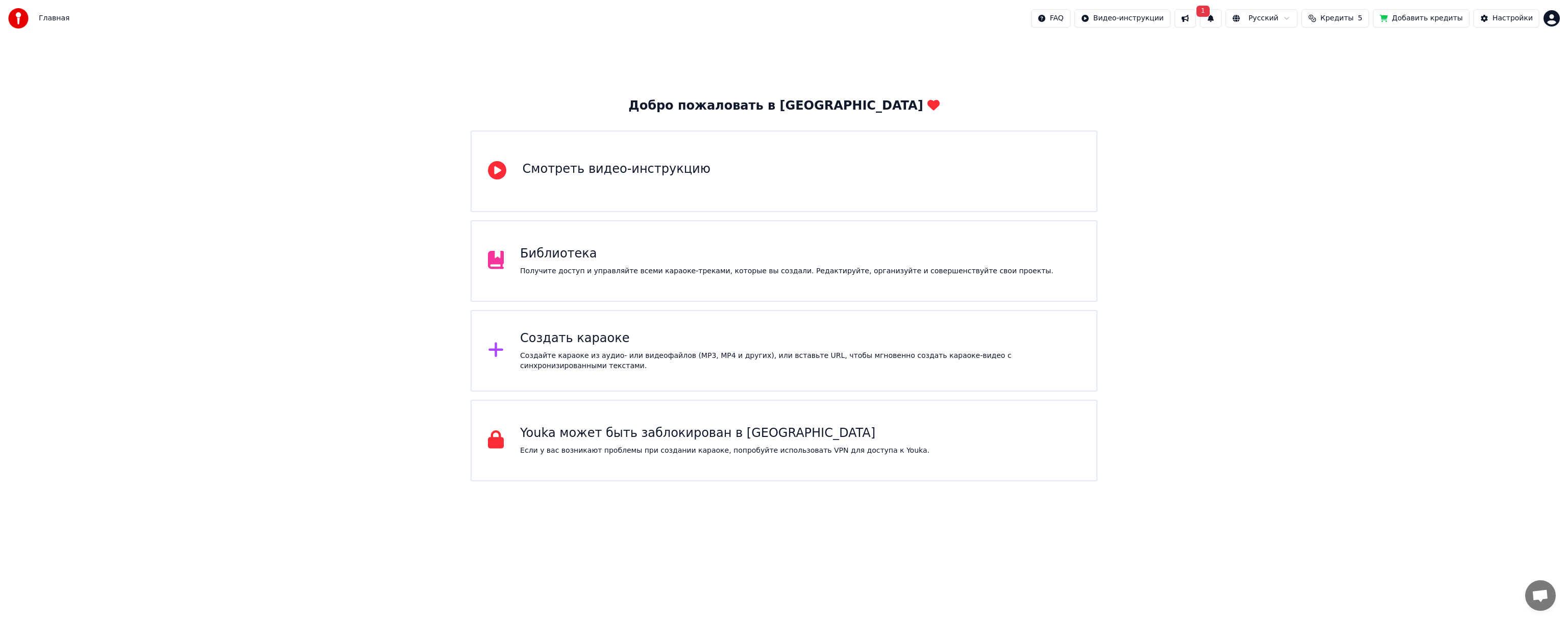
click at [618, 347] on div "Создать караоке" at bounding box center [800, 338] width 560 height 16
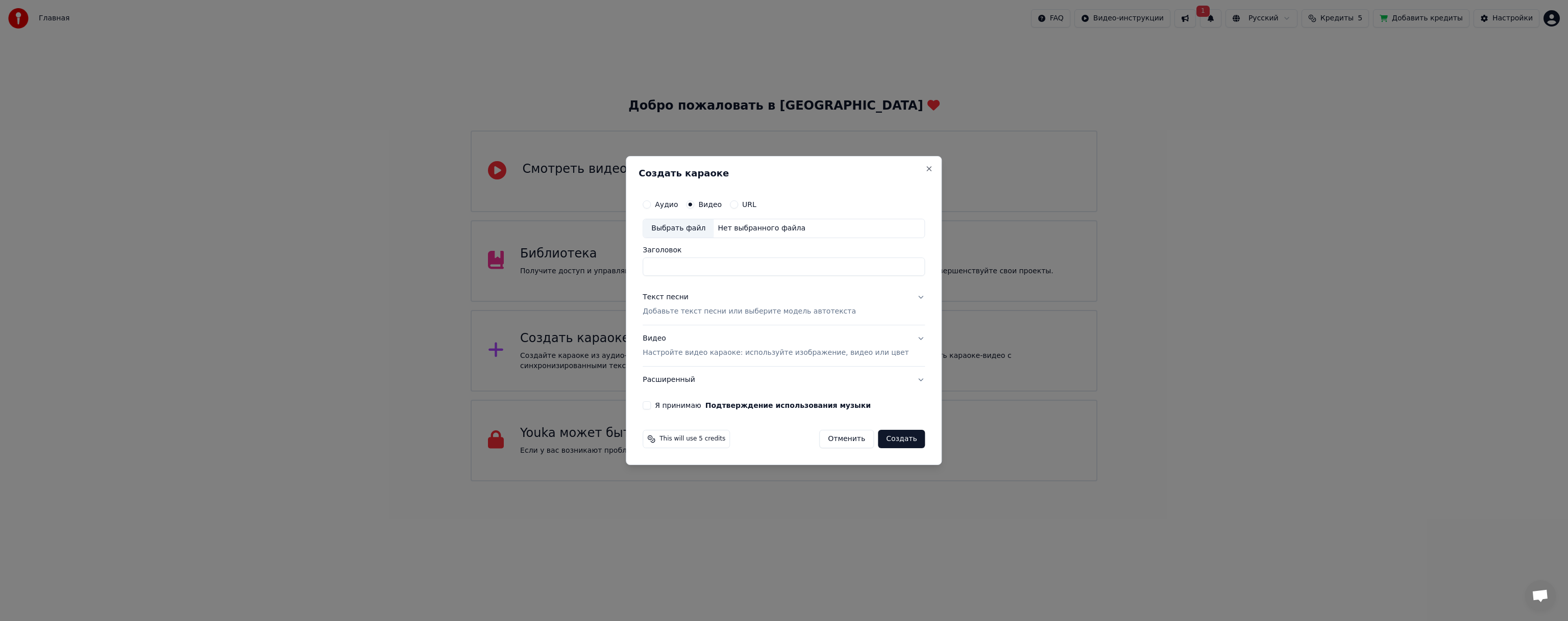
click at [726, 263] on input "Заголовок" at bounding box center [784, 266] width 282 height 18
type input "**********"
click at [795, 307] on p "Добавьте текст песни или выберите модель автотекста" at bounding box center [749, 311] width 214 height 10
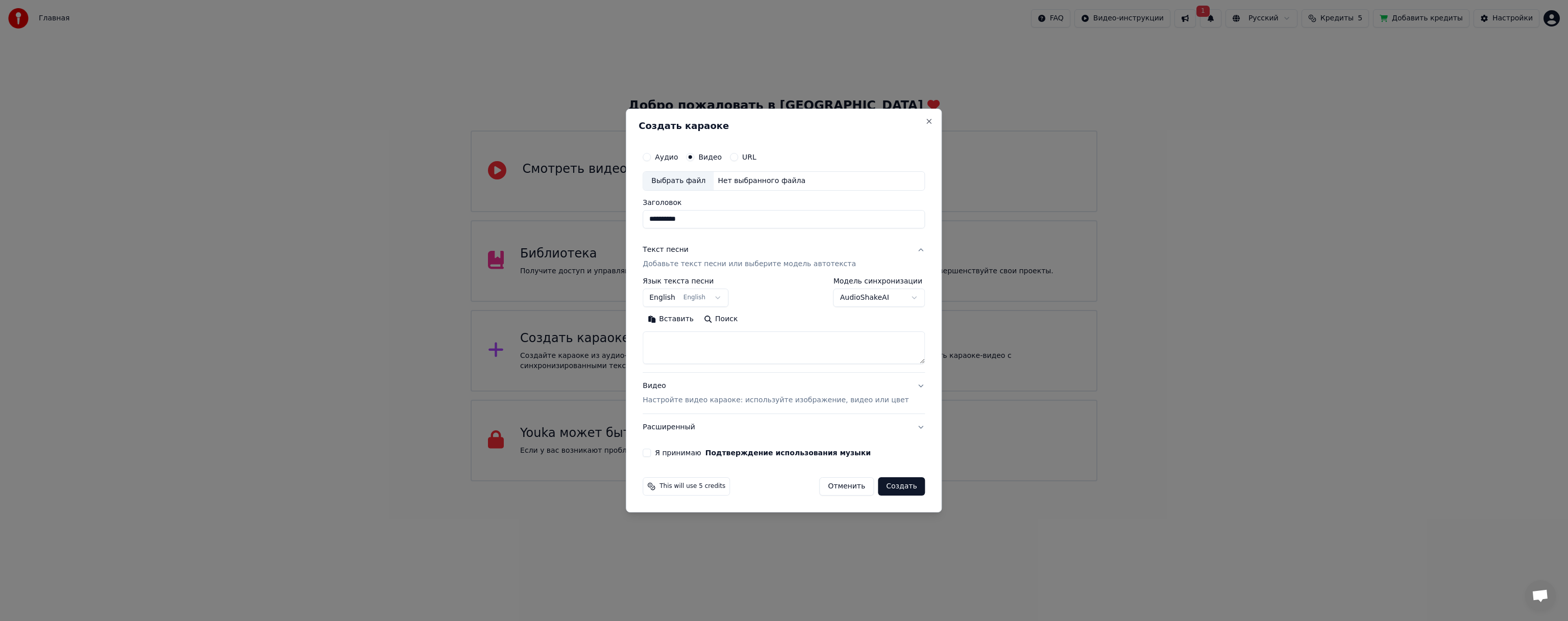
click at [698, 338] on textarea at bounding box center [784, 348] width 282 height 33
paste textarea "**********"
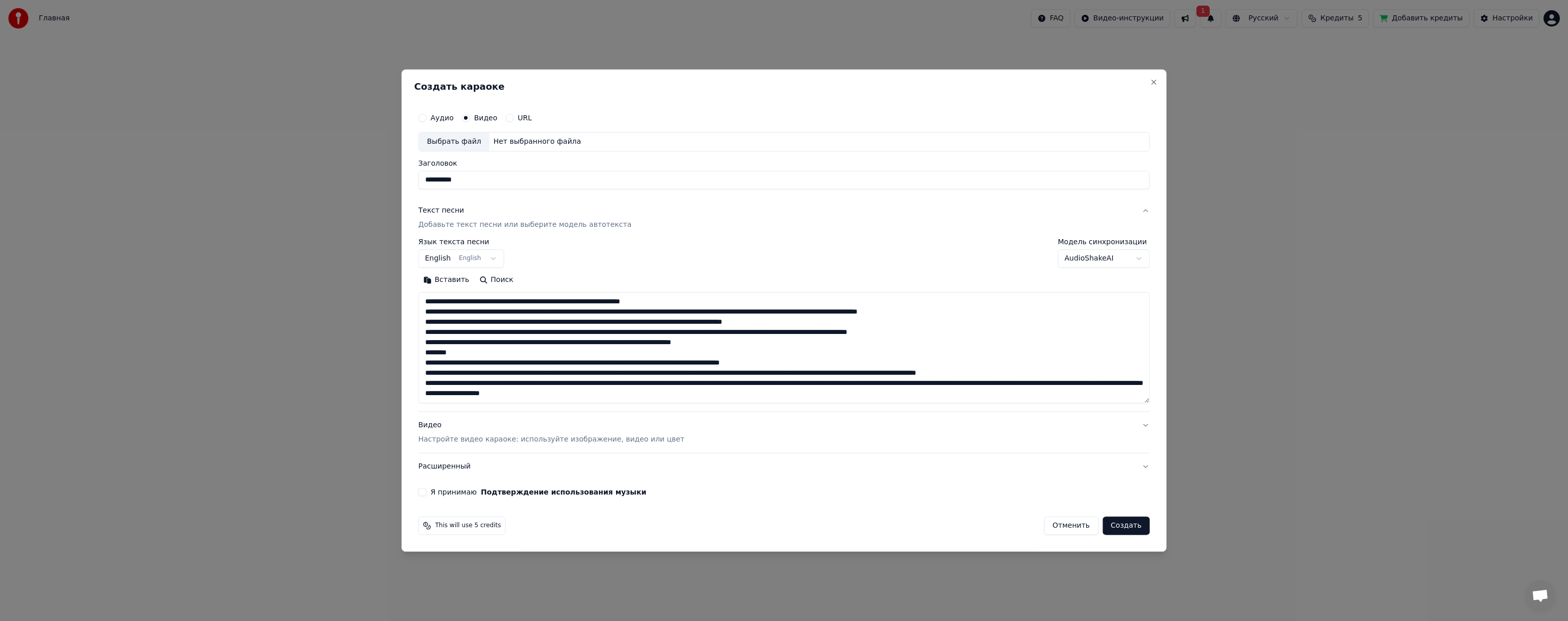
scroll to position [226, 0]
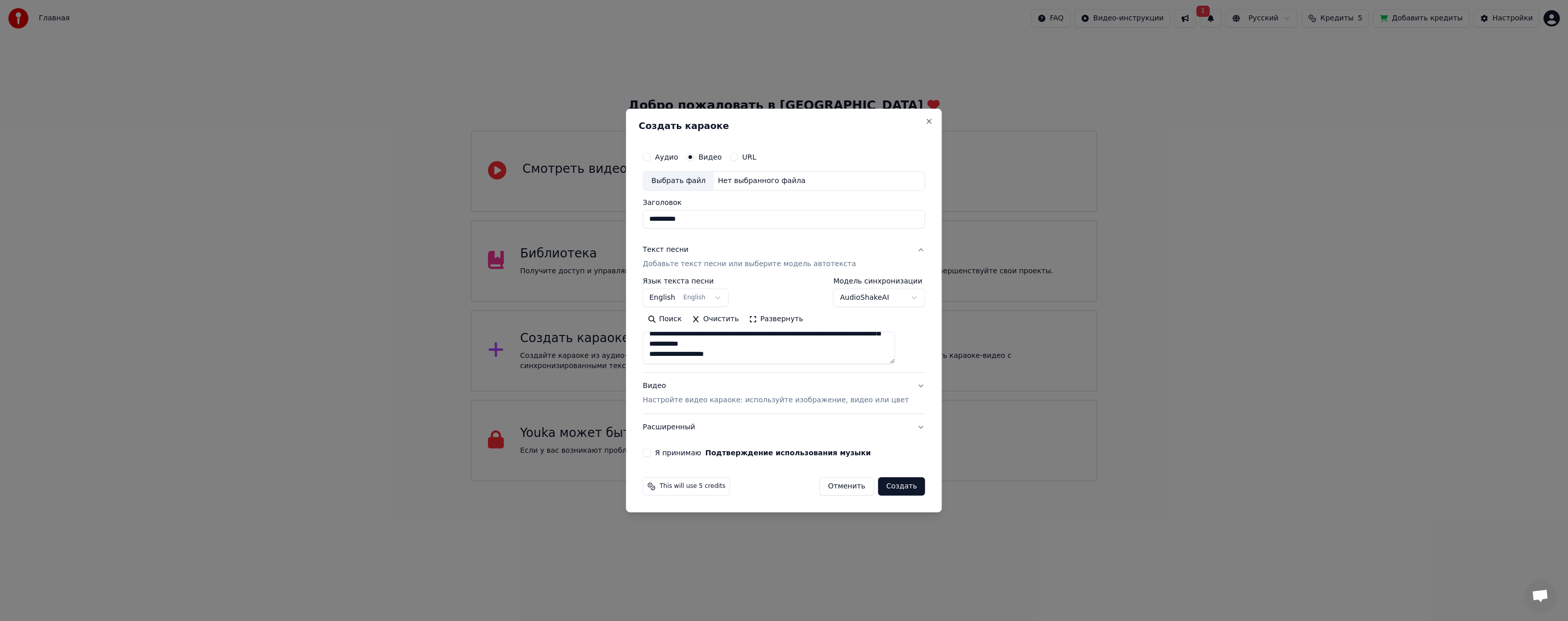
type textarea "**********"
click at [702, 298] on button "English English" at bounding box center [685, 298] width 86 height 18
select select "**"
click at [724, 400] on p "Настройте видео караоке: используйте изображение, видео или цвет" at bounding box center [775, 400] width 266 height 10
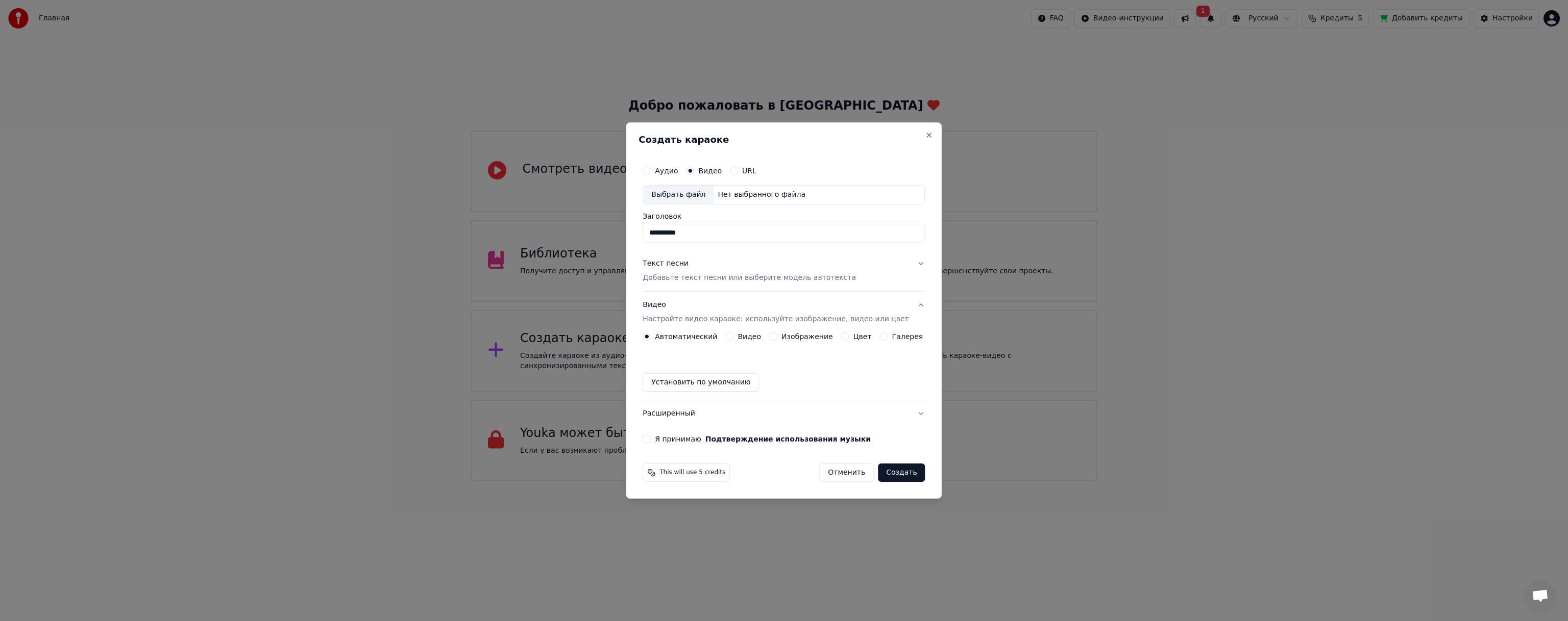
click at [694, 199] on div "Выбрать файл" at bounding box center [679, 195] width 71 height 18
type input "****"
drag, startPoint x: 906, startPoint y: 474, endPoint x: 881, endPoint y: 367, distance: 109.9
click at [881, 367] on form "Аудио Видео URL Выбрать файл X:\[PERSON_NAME] Монтаж\00 Рендер\гимн.mp4 Заголов…" at bounding box center [783, 321] width 290 height 330
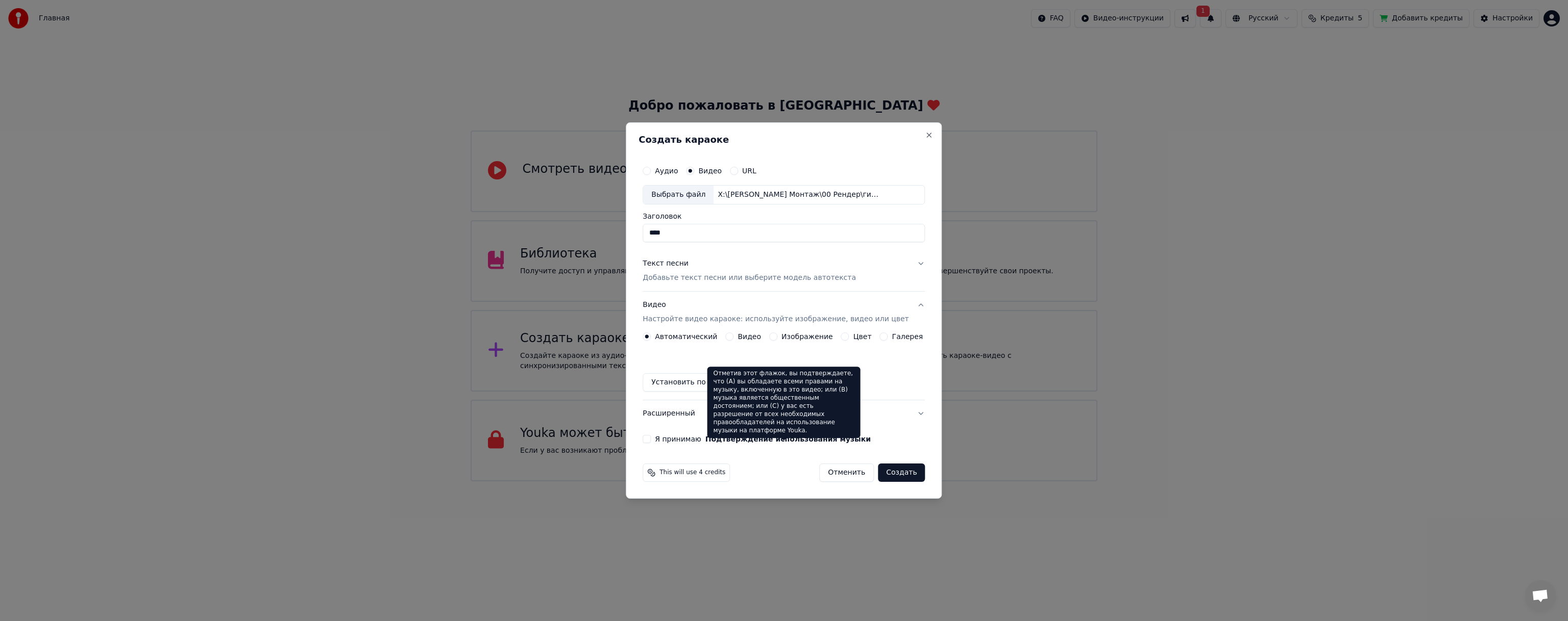
click at [741, 438] on button "Подтверждение использования музыки" at bounding box center [788, 439] width 166 height 7
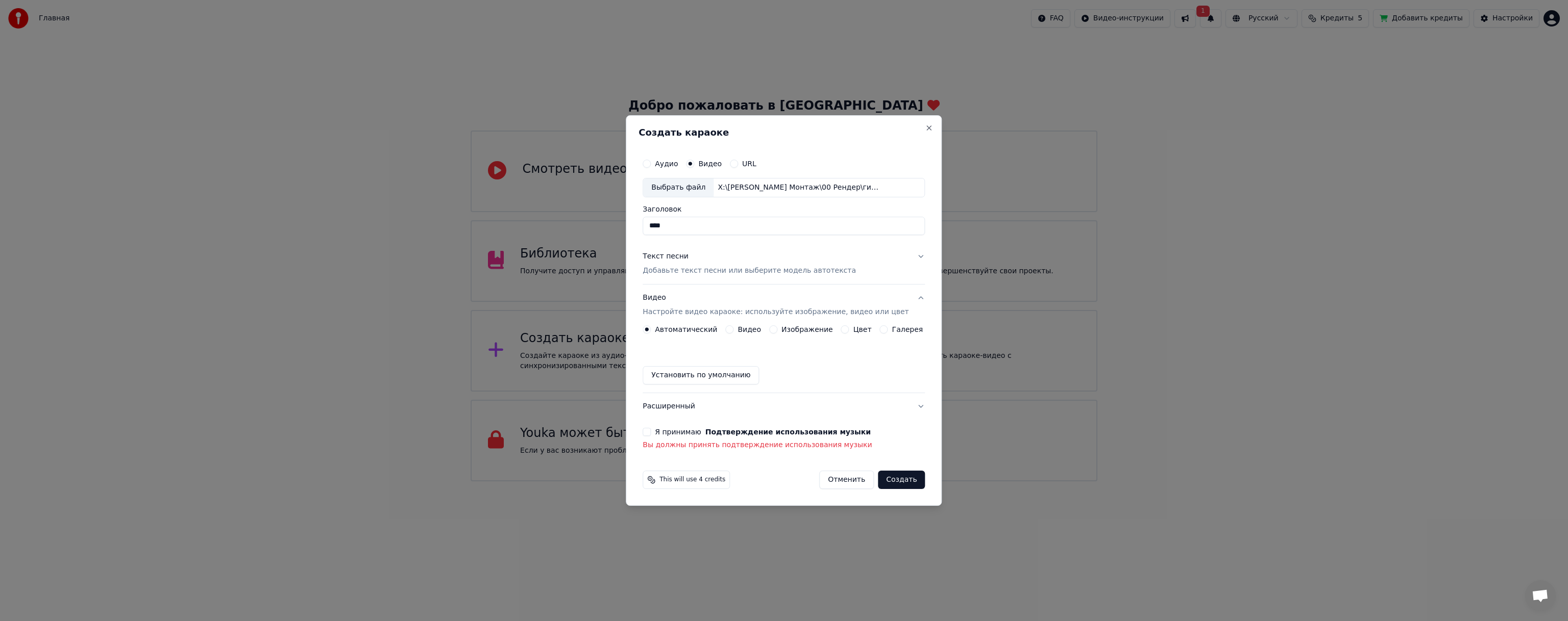
click at [651, 434] on button "Я принимаю Подтверждение использования музыки" at bounding box center [646, 432] width 8 height 8
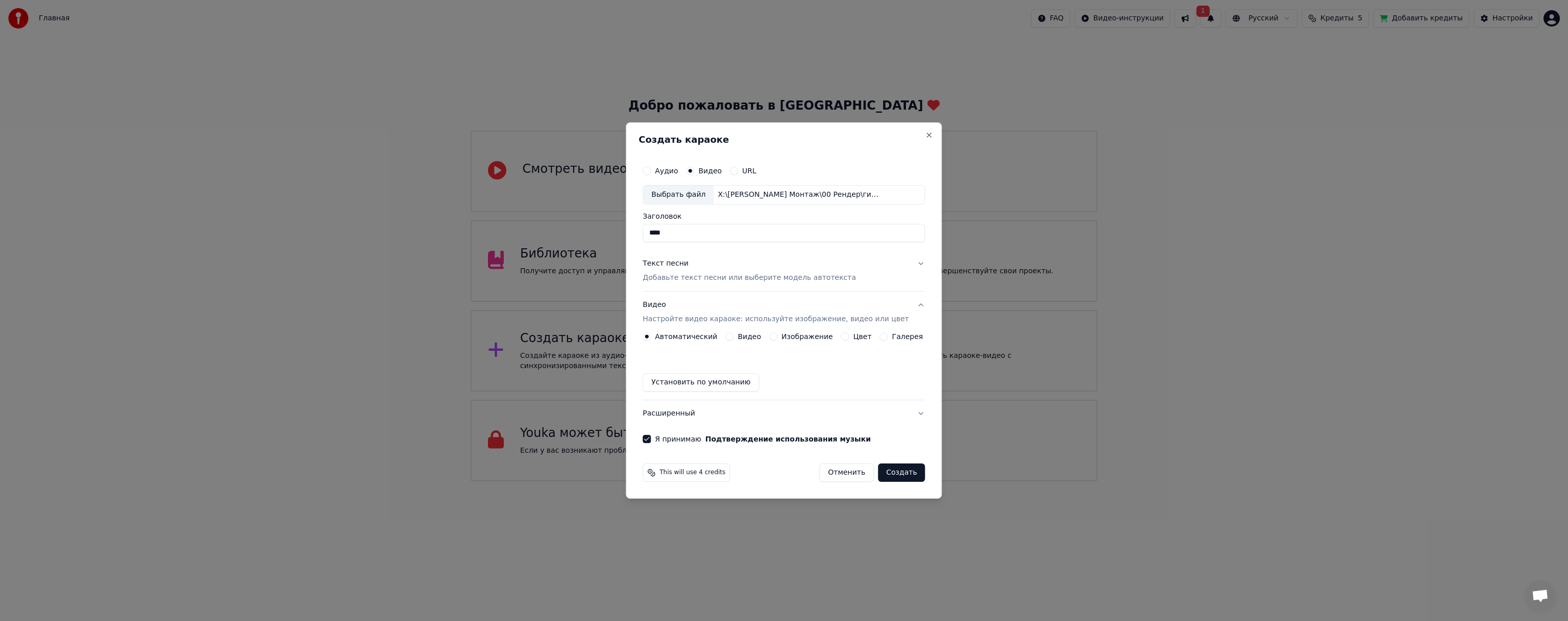
click at [905, 474] on button "Создать" at bounding box center [901, 473] width 47 height 18
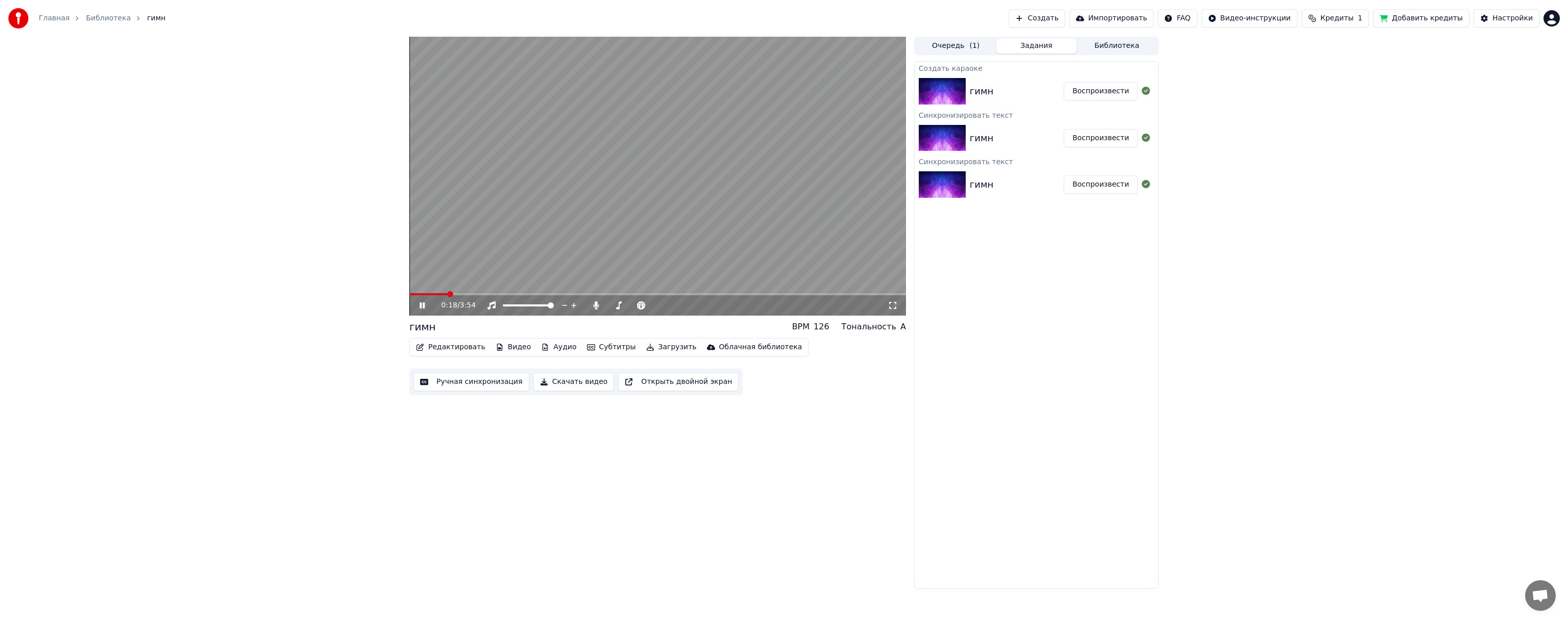
click at [447, 294] on span at bounding box center [658, 294] width 497 height 2
click at [463, 291] on video at bounding box center [658, 176] width 497 height 279
click at [464, 293] on span at bounding box center [658, 294] width 497 height 2
click at [419, 302] on icon at bounding box center [429, 305] width 24 height 8
click at [486, 294] on span at bounding box center [658, 294] width 497 height 2
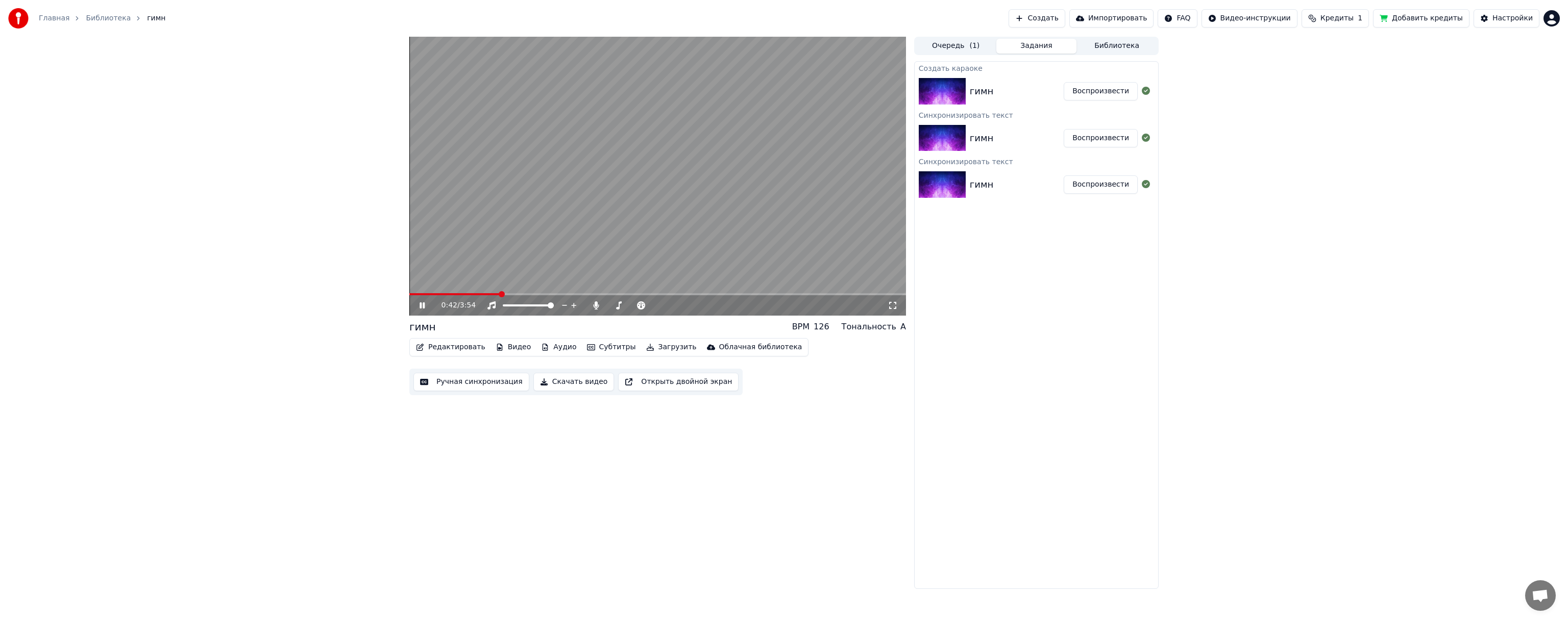
click at [569, 175] on video at bounding box center [658, 176] width 497 height 279
click at [1550, 20] on html "Главная Библиотека гимн Создать Импортировать FAQ Видео-инструкции Кредиты 1 До…" at bounding box center [784, 310] width 1568 height 621
click at [1509, 109] on div "Выйти" at bounding box center [1507, 117] width 117 height 16
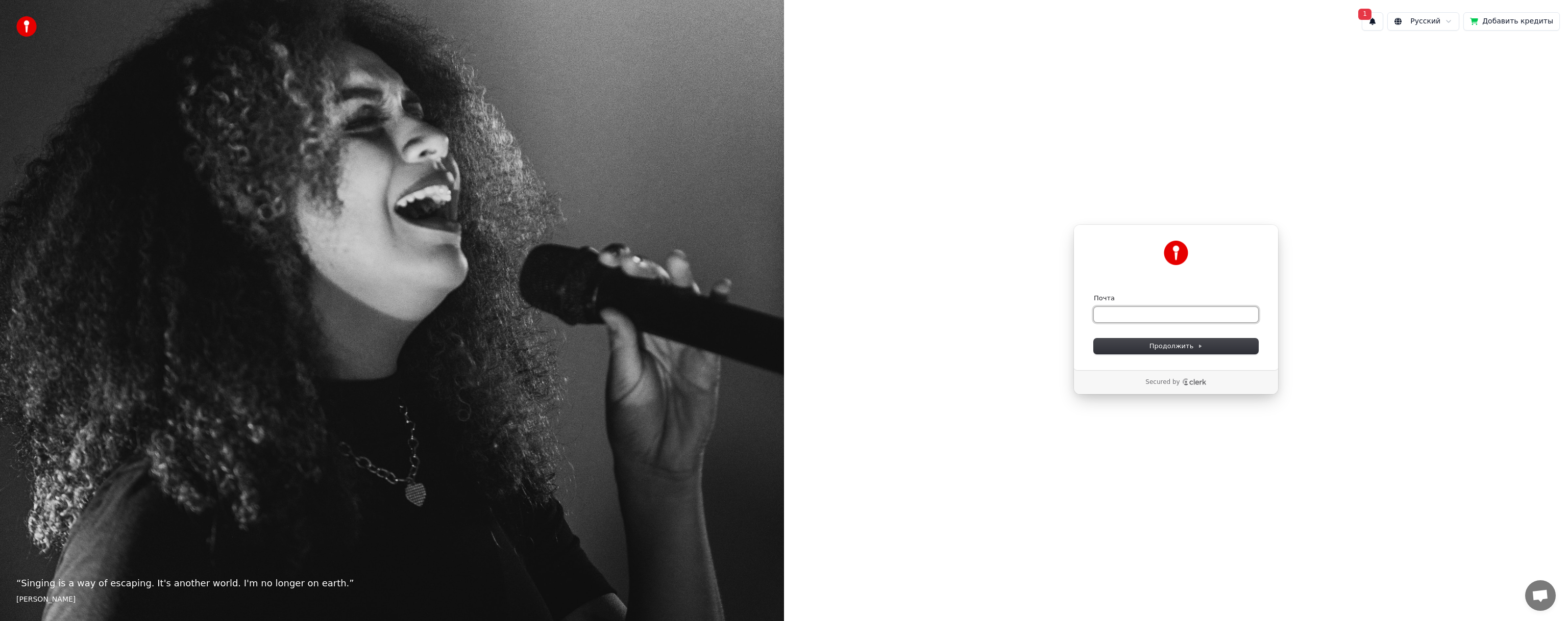
click at [1195, 308] on input "Почта" at bounding box center [1176, 314] width 164 height 15
type input "*"
click at [1244, 345] on button "Продолжить" at bounding box center [1176, 346] width 164 height 15
type input "**********"
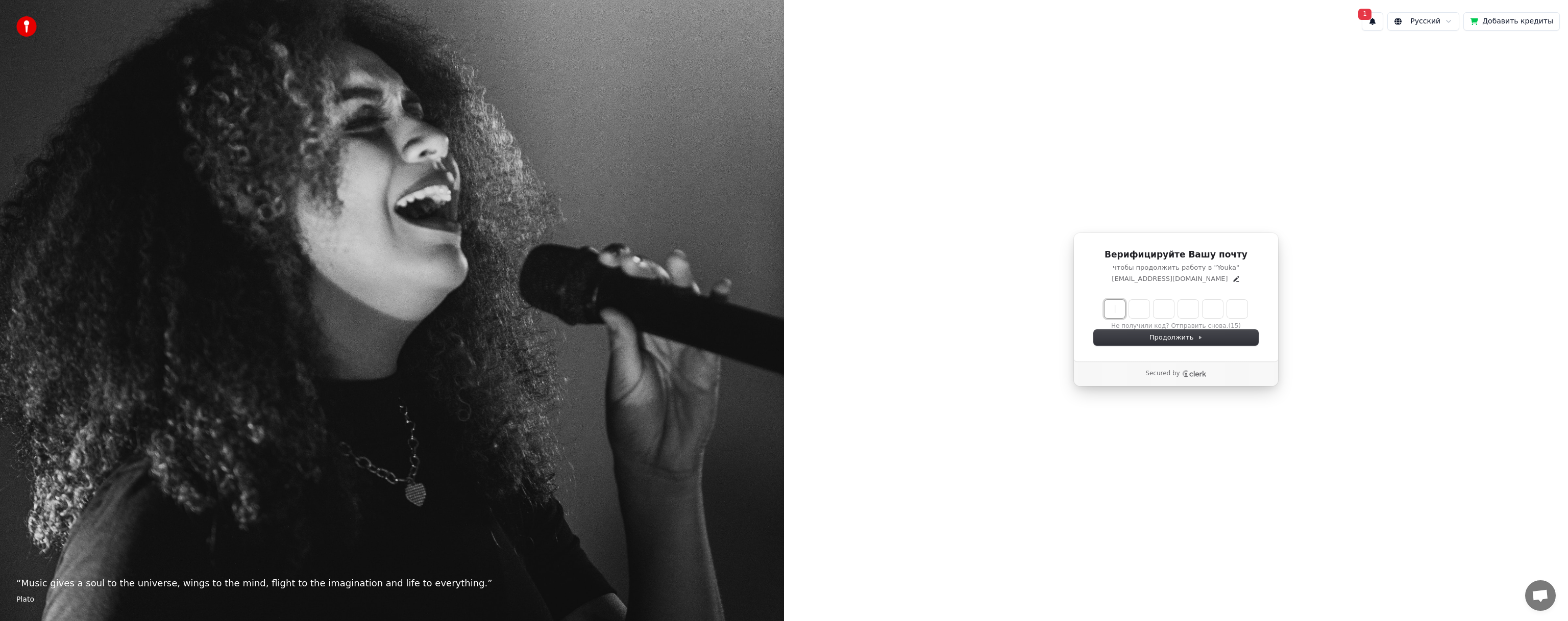
click at [1118, 314] on input "Enter verification code" at bounding box center [1186, 309] width 163 height 18
type input "******"
